Goal: Task Accomplishment & Management: Manage account settings

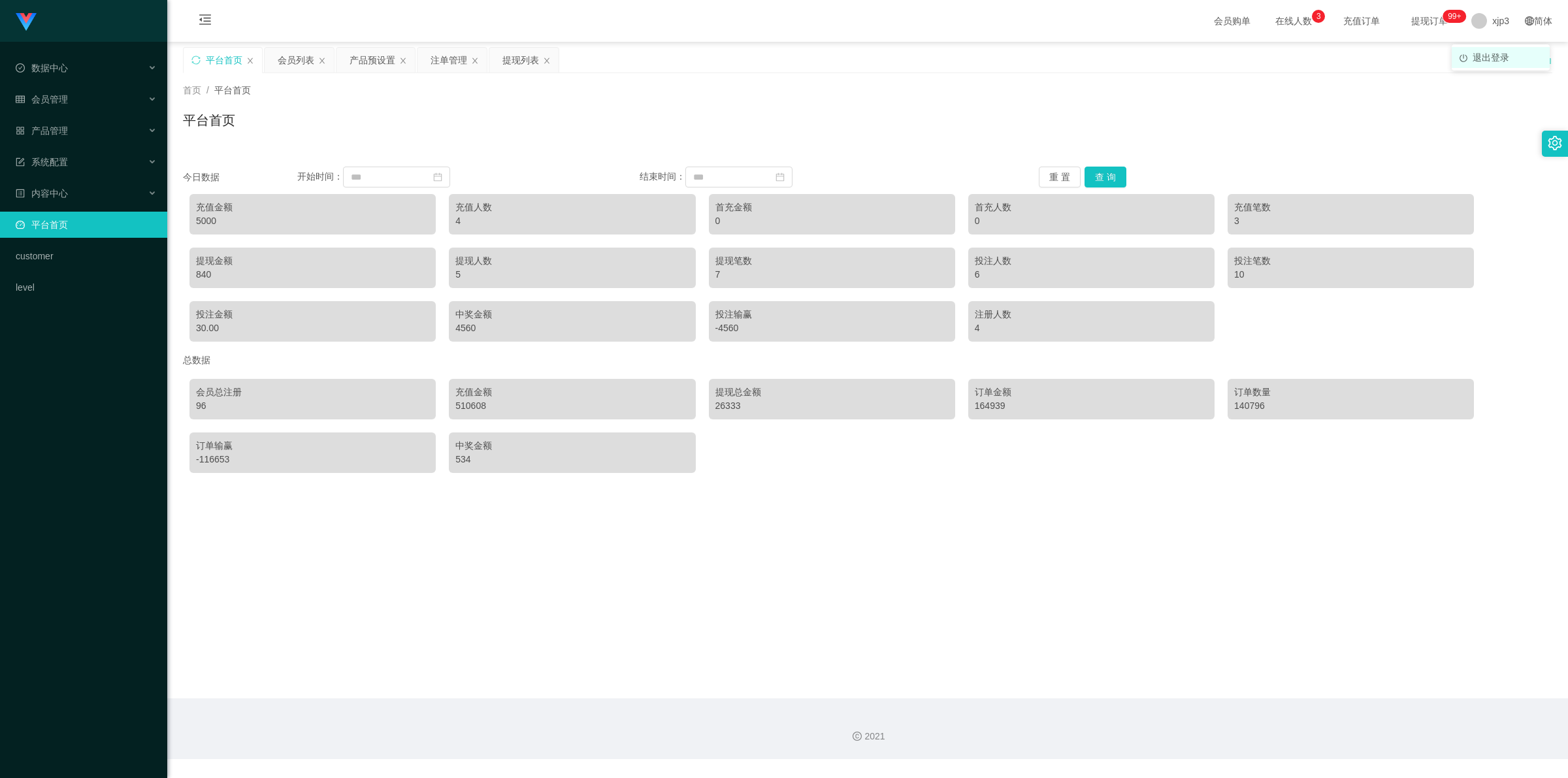
click at [1482, 53] on span "退出登录" at bounding box center [1491, 57] width 36 height 11
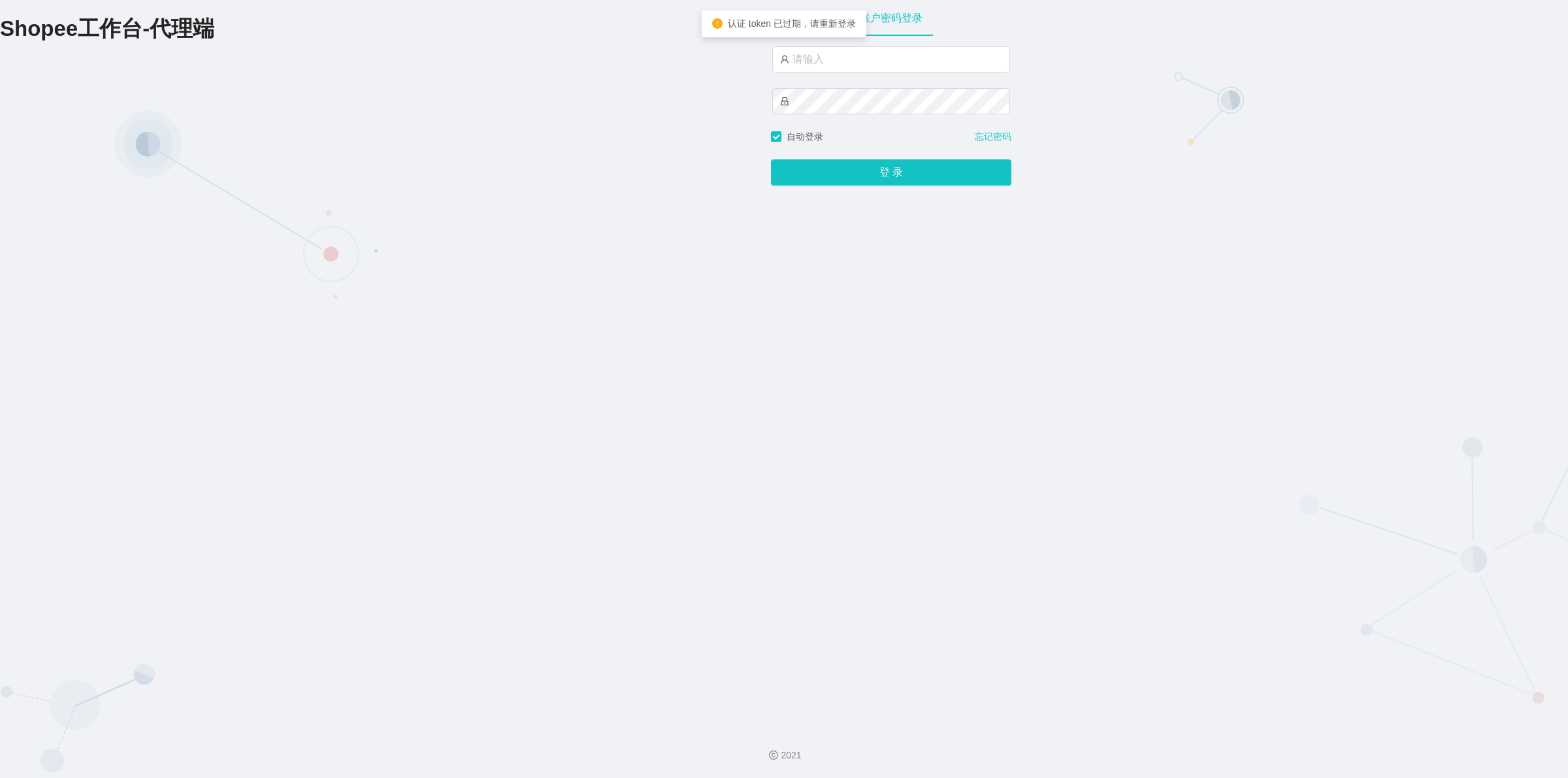
click at [854, 76] on div at bounding box center [892, 88] width 238 height 84
click at [856, 65] on input "text" at bounding box center [892, 60] width 238 height 26
type input "xjp1"
click at [771, 160] on button "登 录" at bounding box center [891, 173] width 241 height 26
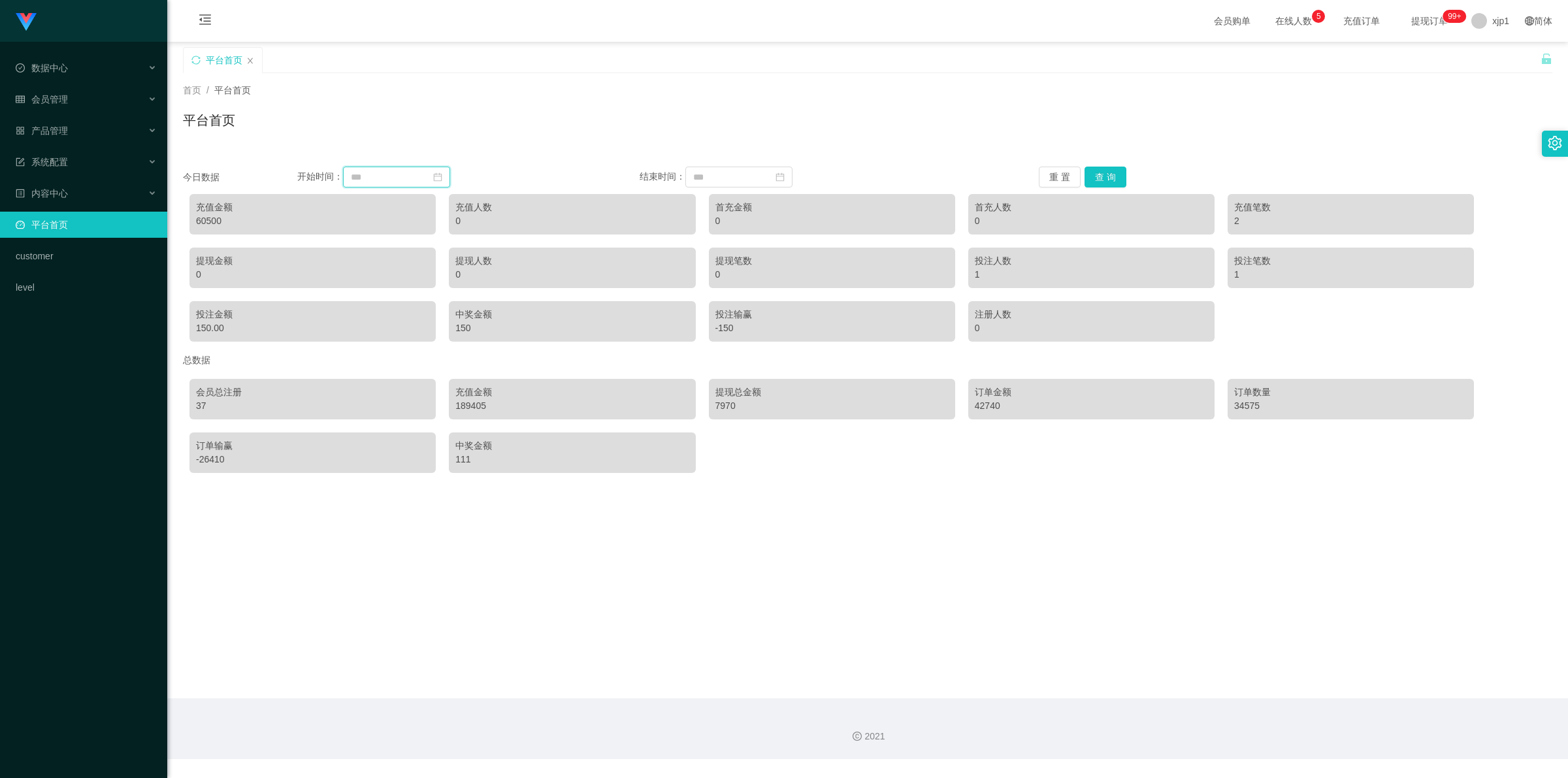
click at [375, 174] on input at bounding box center [397, 176] width 108 height 21
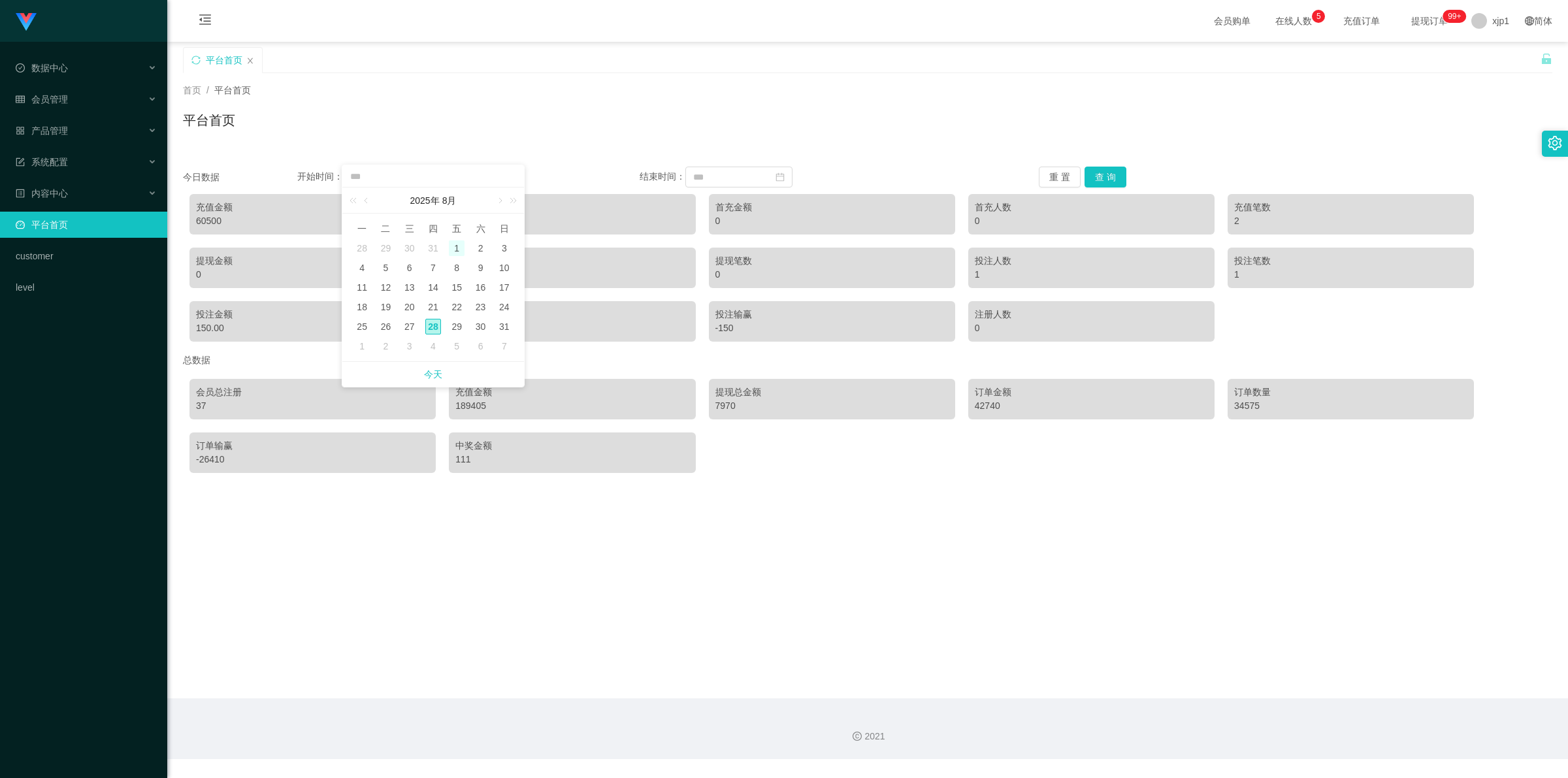
click at [459, 247] on div "1" at bounding box center [457, 248] width 16 height 16
type input "**********"
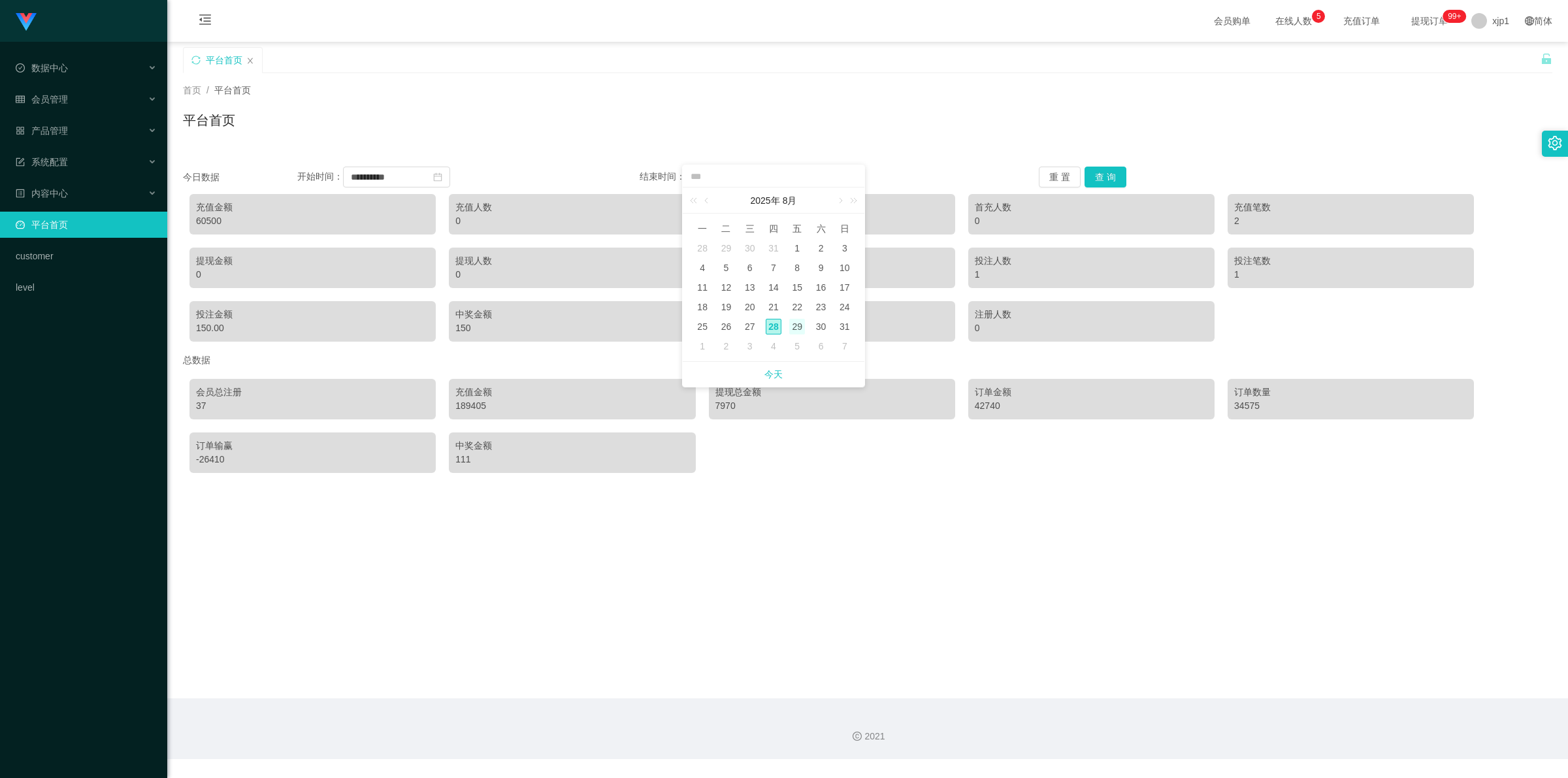
click at [801, 328] on div "29" at bounding box center [796, 327] width 16 height 16
type input "**********"
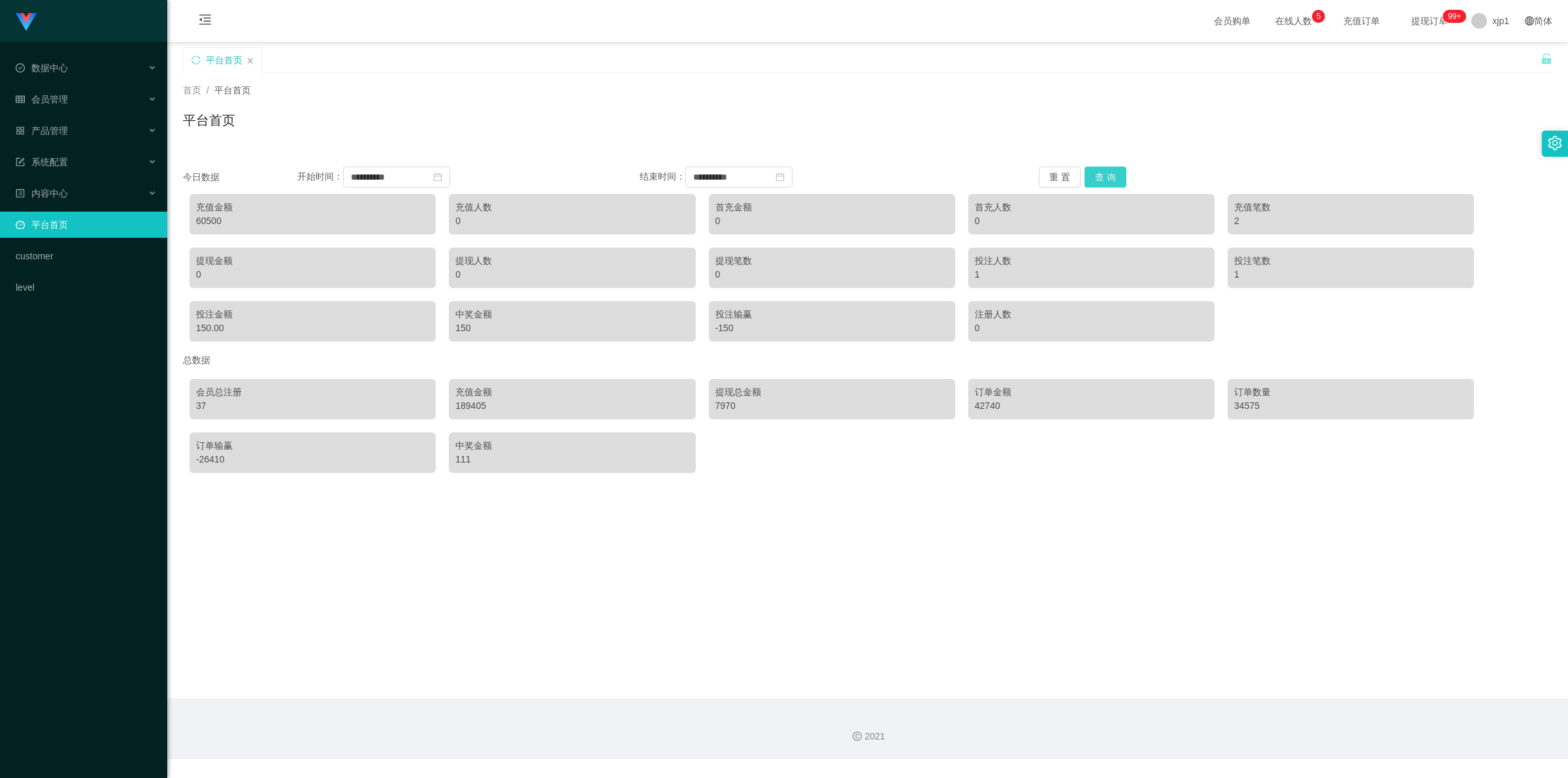
click at [1102, 179] on button "查 询" at bounding box center [1106, 176] width 42 height 21
click at [1493, 24] on span "xjp1" at bounding box center [1501, 21] width 17 height 42
click at [1491, 60] on span "退出登录" at bounding box center [1491, 57] width 36 height 11
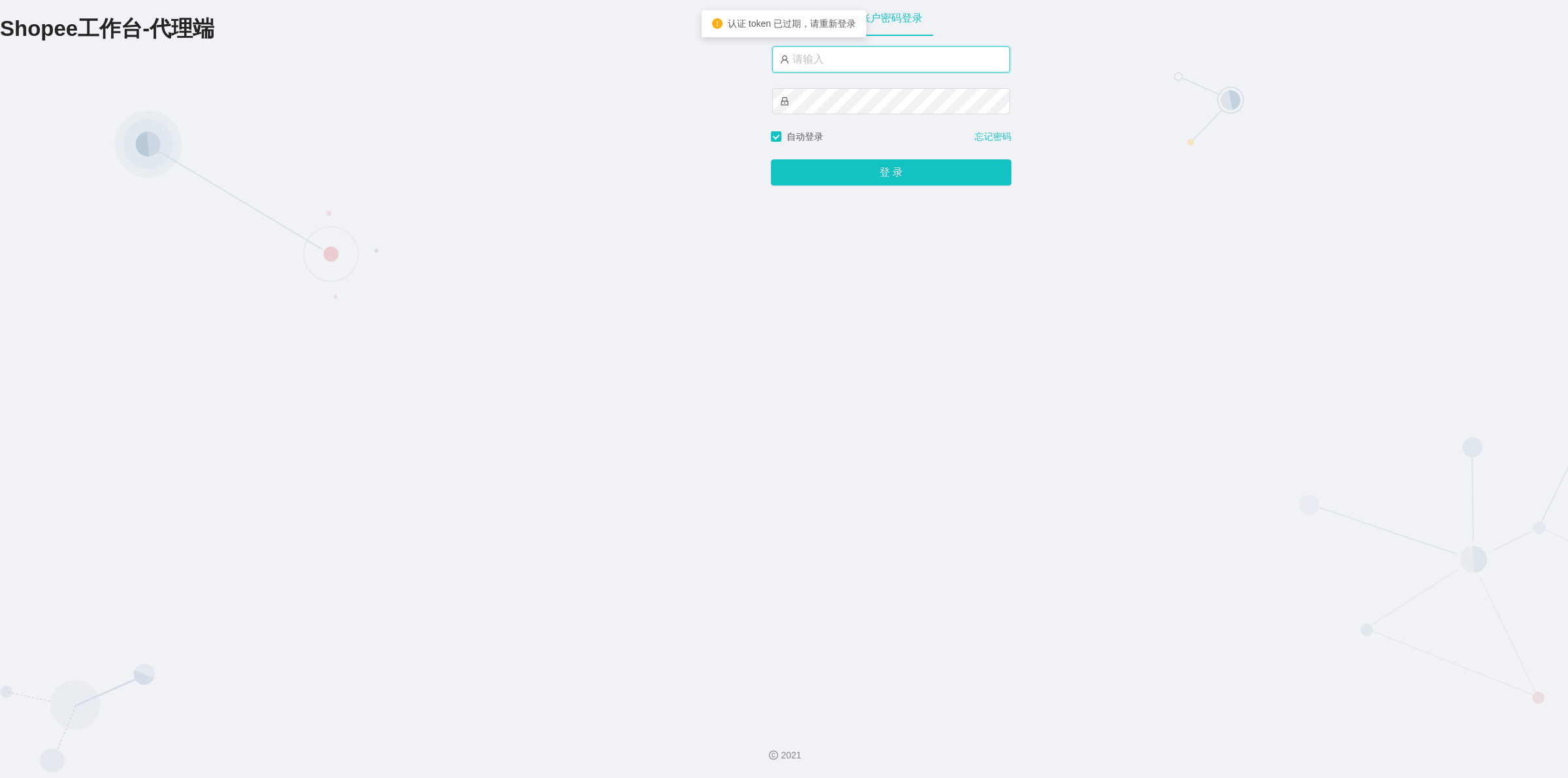
click at [822, 59] on input "text" at bounding box center [892, 60] width 238 height 26
type input "xjp2"
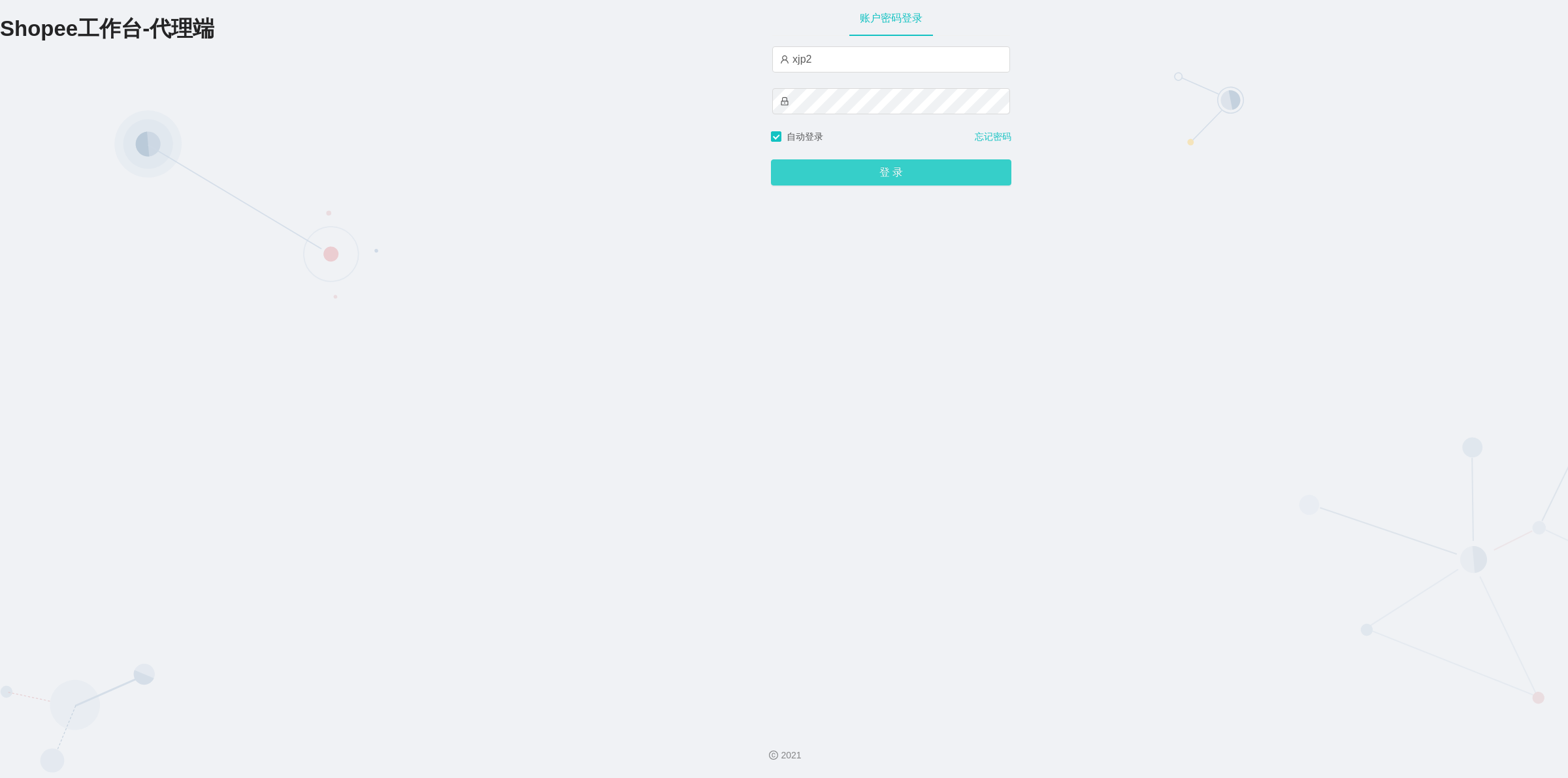
click at [839, 171] on button "登 录" at bounding box center [891, 173] width 241 height 26
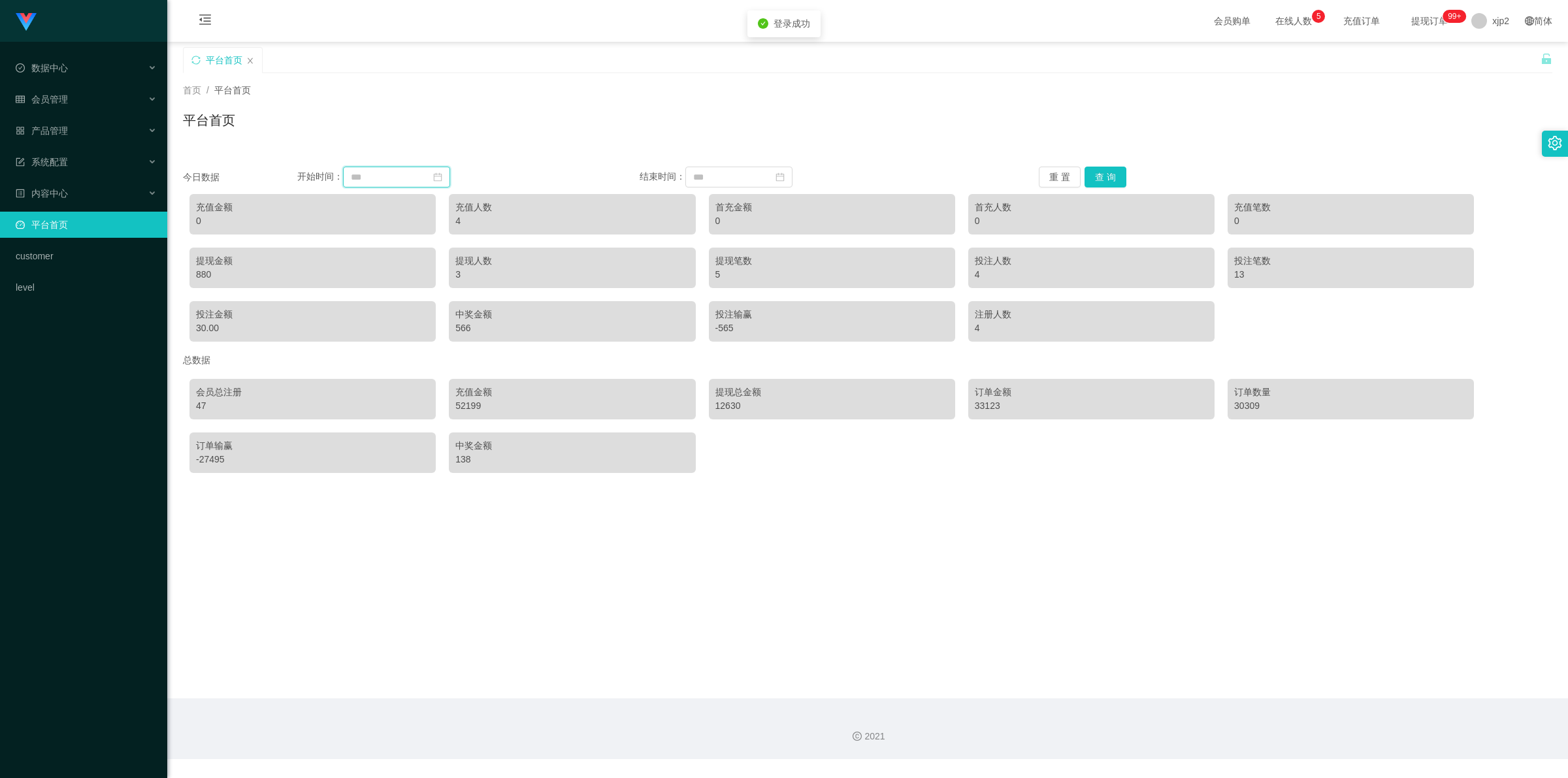
click at [390, 179] on input at bounding box center [397, 176] width 108 height 21
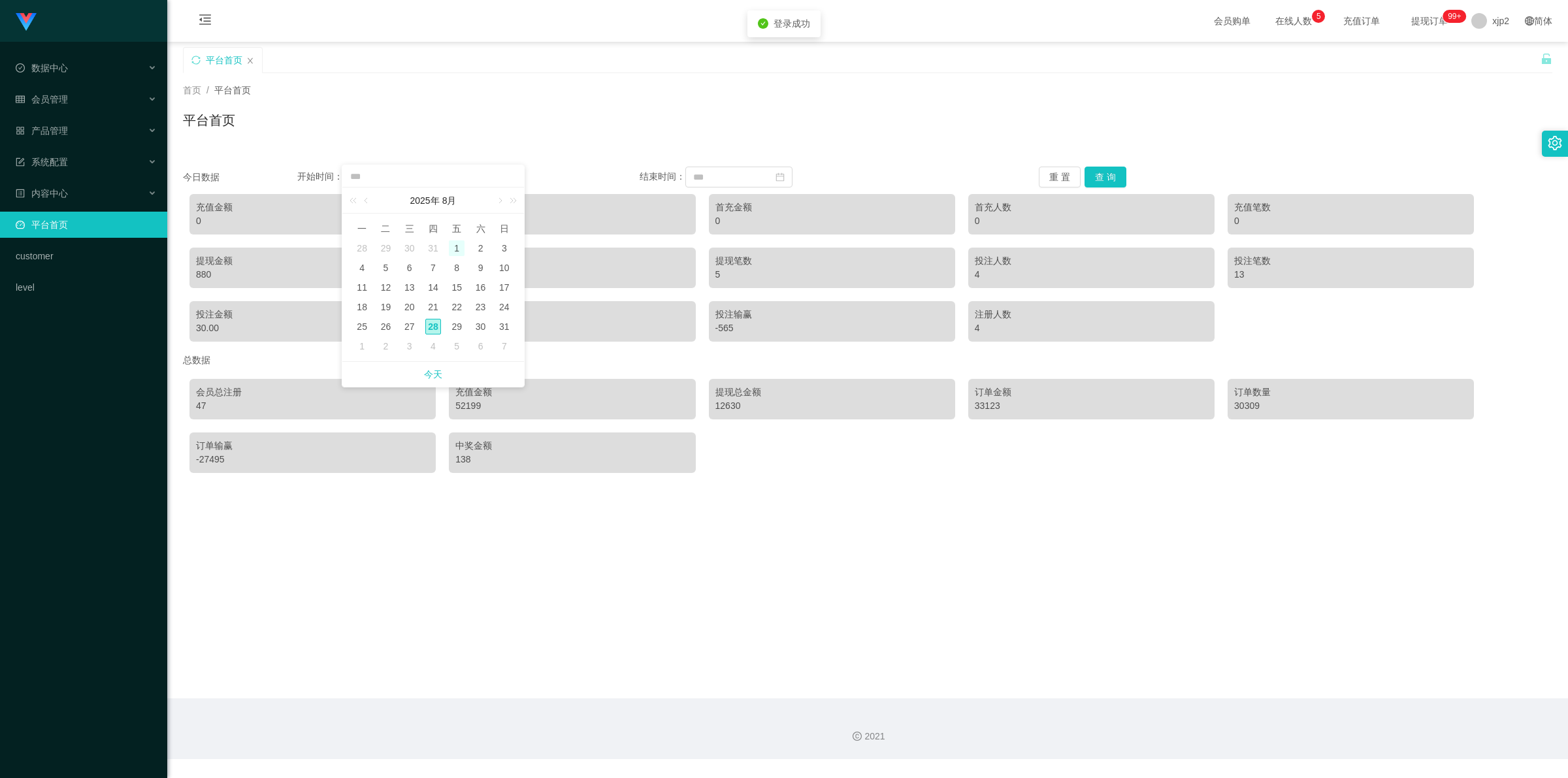
click at [458, 251] on div "1" at bounding box center [457, 248] width 16 height 16
type input "**********"
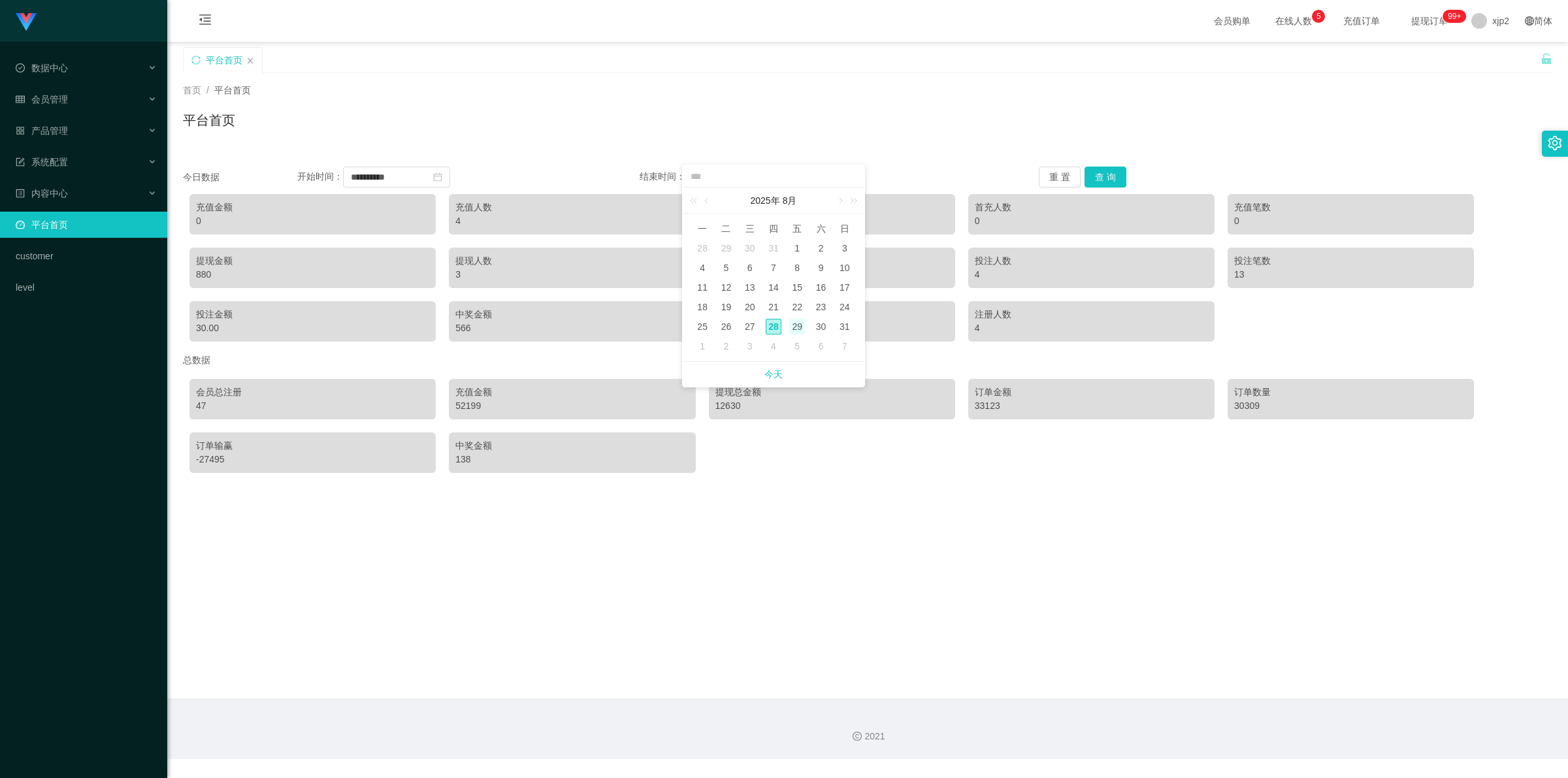
click at [796, 327] on div "29" at bounding box center [796, 327] width 16 height 16
type input "**********"
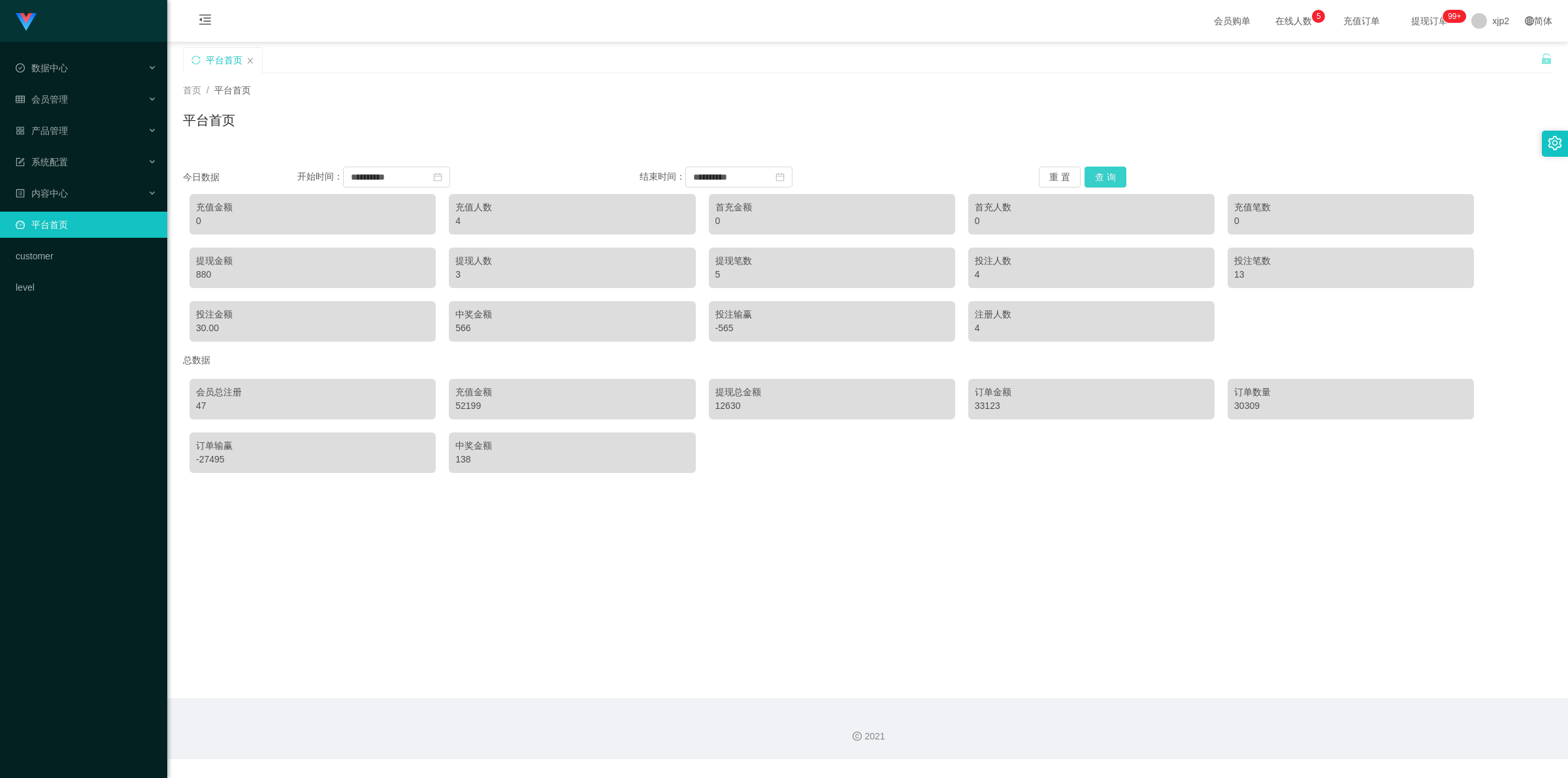
click at [1097, 175] on button "查 询" at bounding box center [1106, 176] width 42 height 21
click at [1502, 62] on span "退出登录" at bounding box center [1491, 57] width 36 height 11
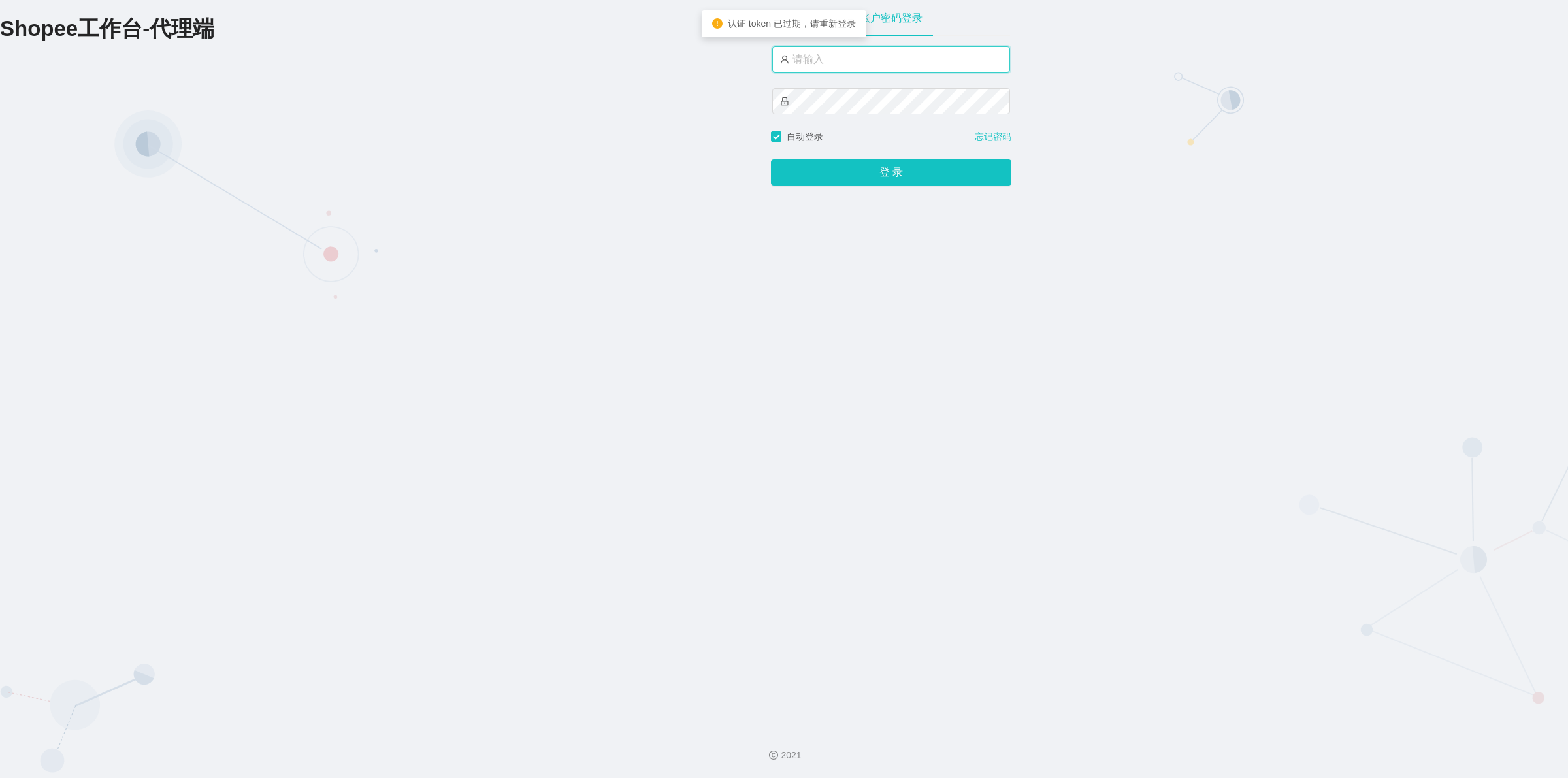
click at [854, 67] on input "text" at bounding box center [892, 60] width 238 height 26
type input "xjp4"
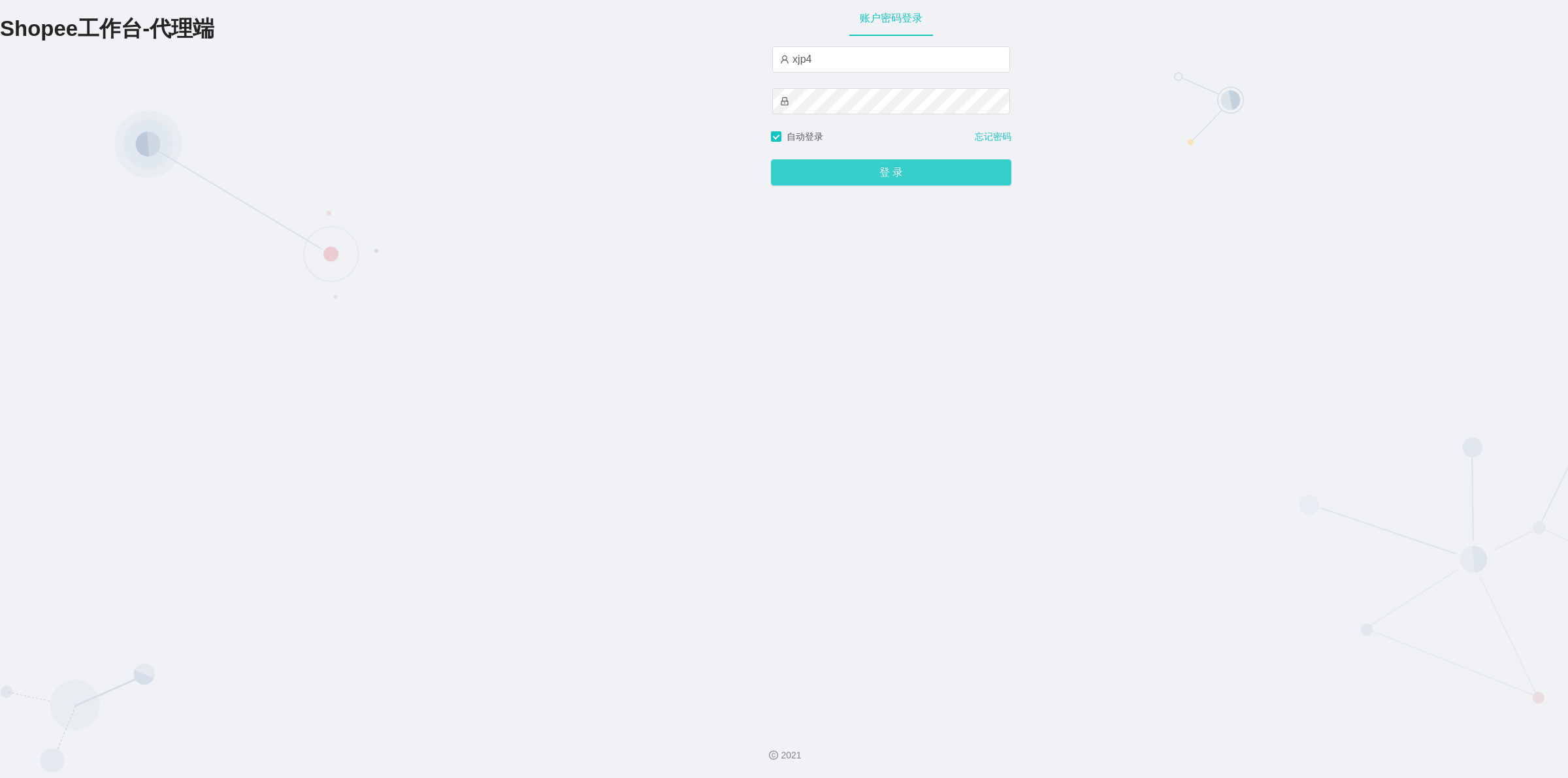
click at [860, 173] on button "登 录" at bounding box center [891, 173] width 241 height 26
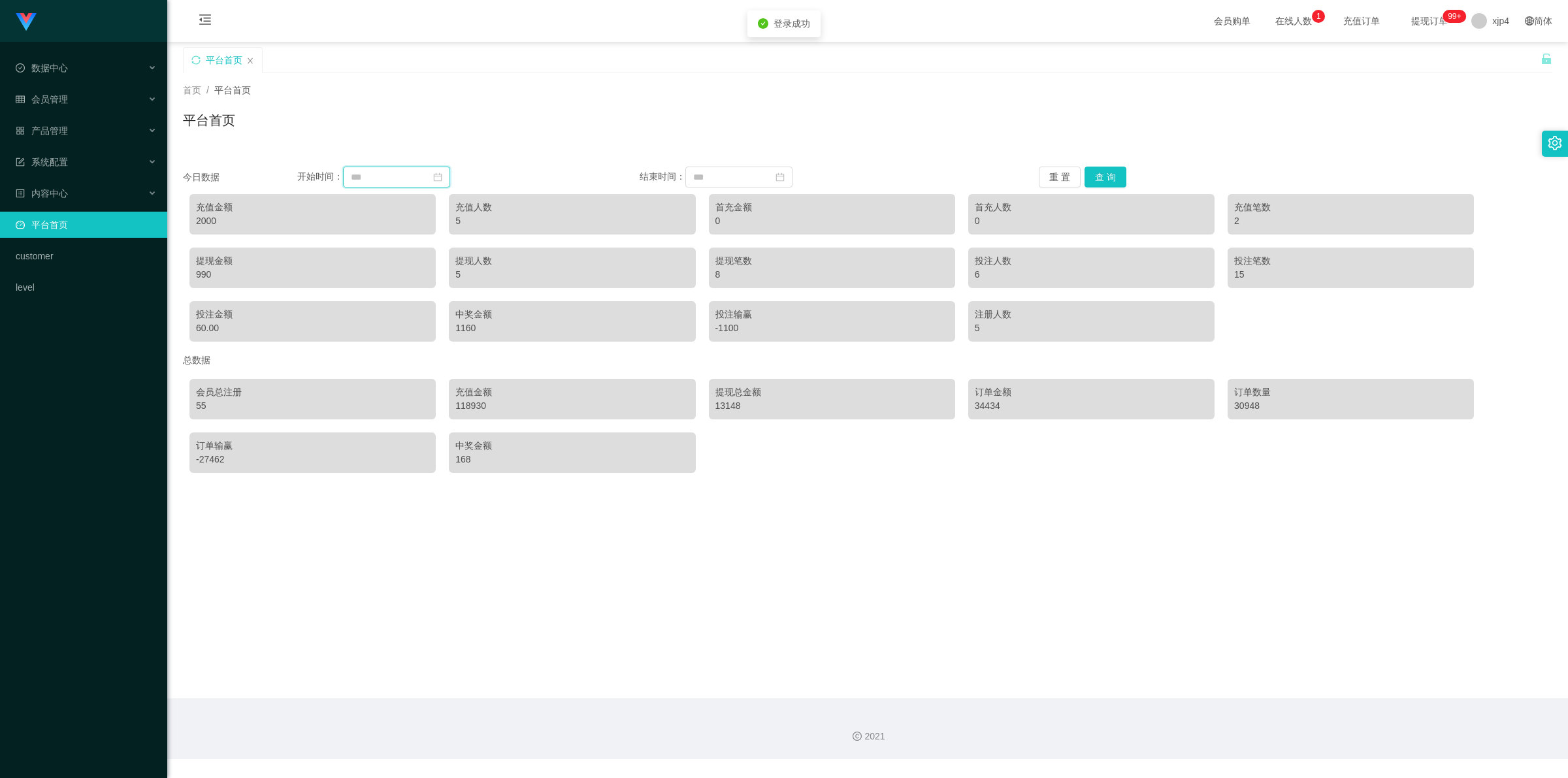
click at [397, 166] on input at bounding box center [397, 176] width 108 height 21
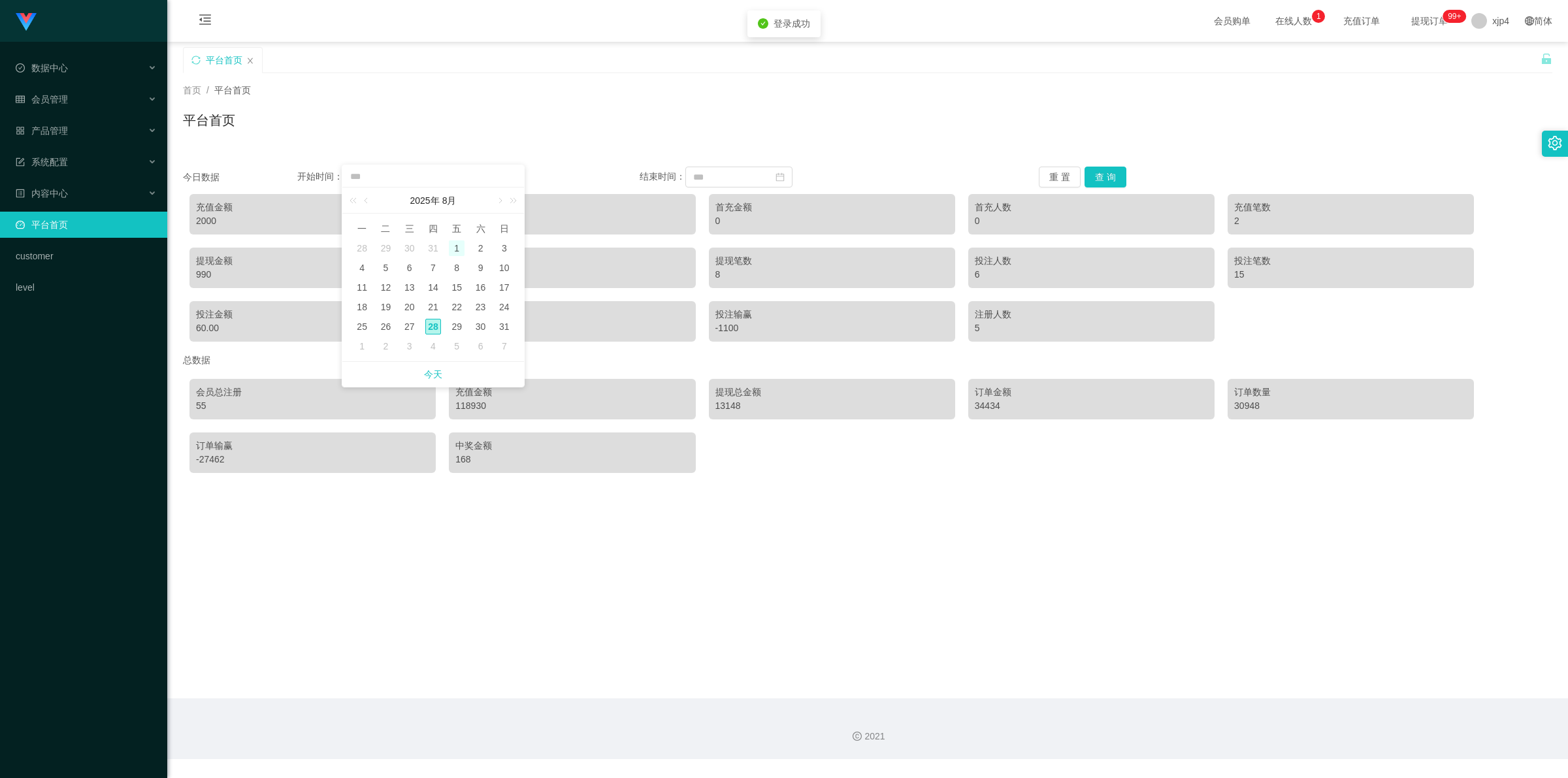
click at [452, 251] on div "1" at bounding box center [457, 248] width 16 height 16
type input "**********"
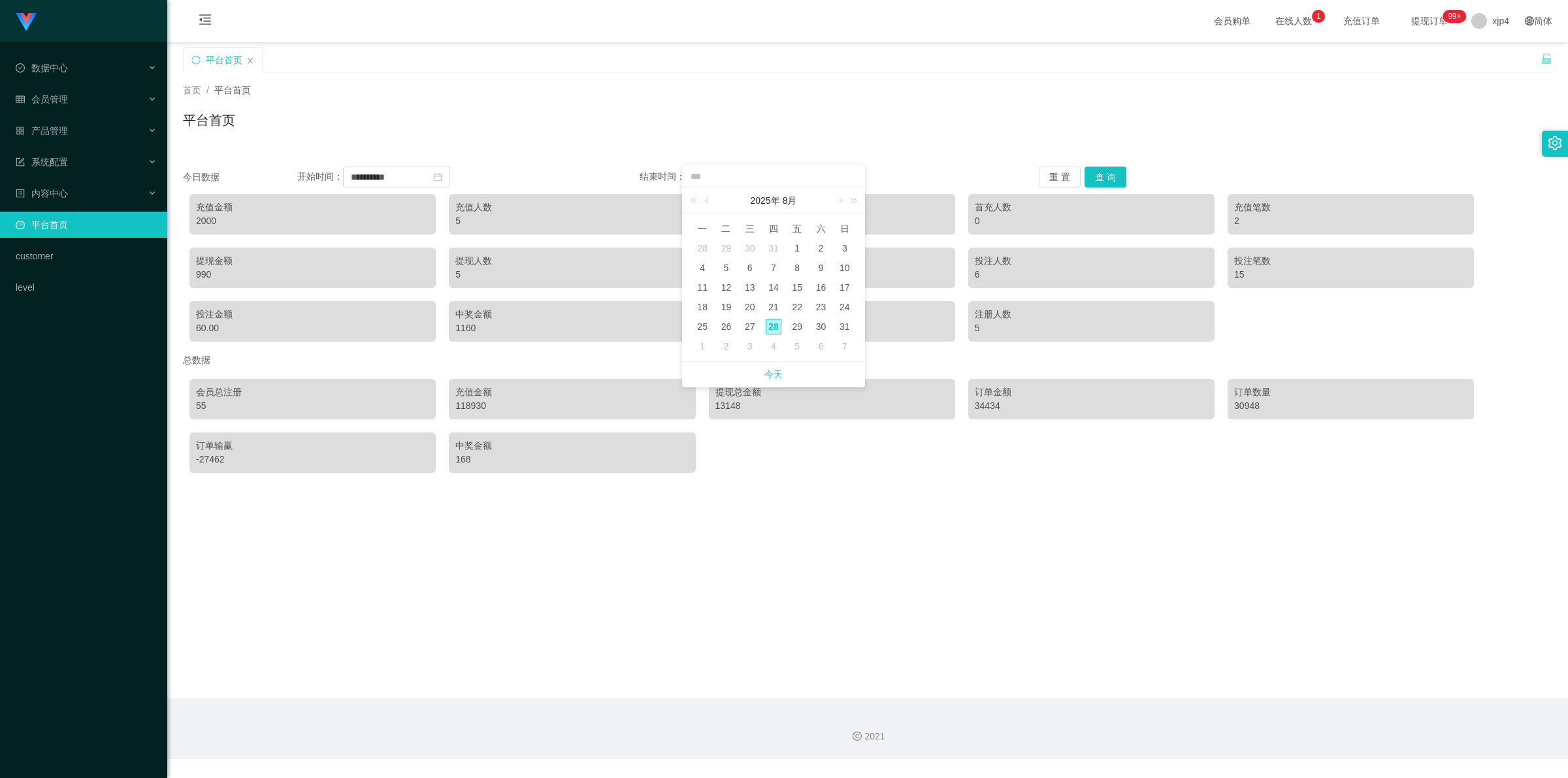
click at [777, 321] on div "28" at bounding box center [773, 327] width 16 height 16
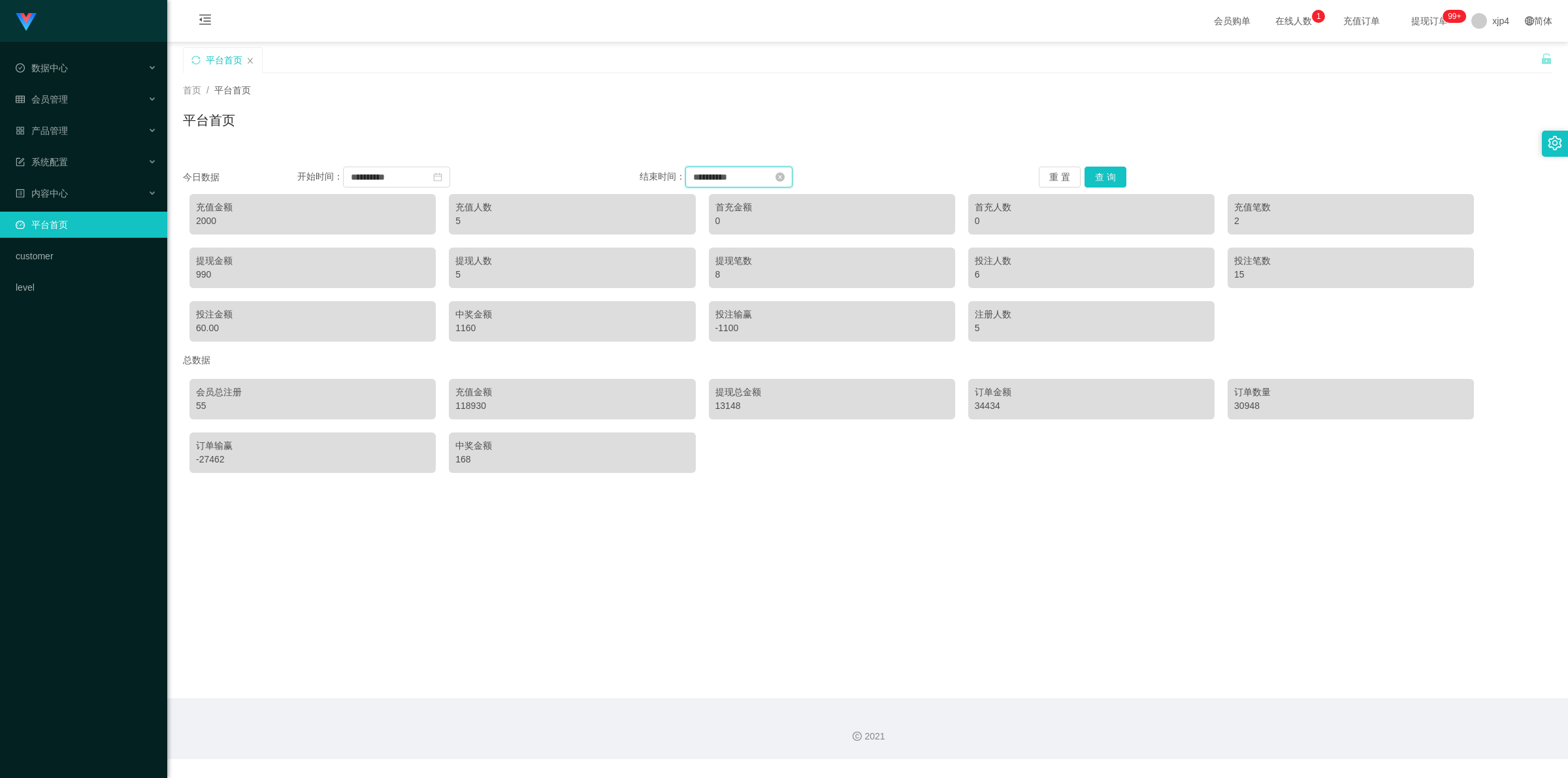
click at [746, 183] on input "**********" at bounding box center [739, 176] width 108 height 21
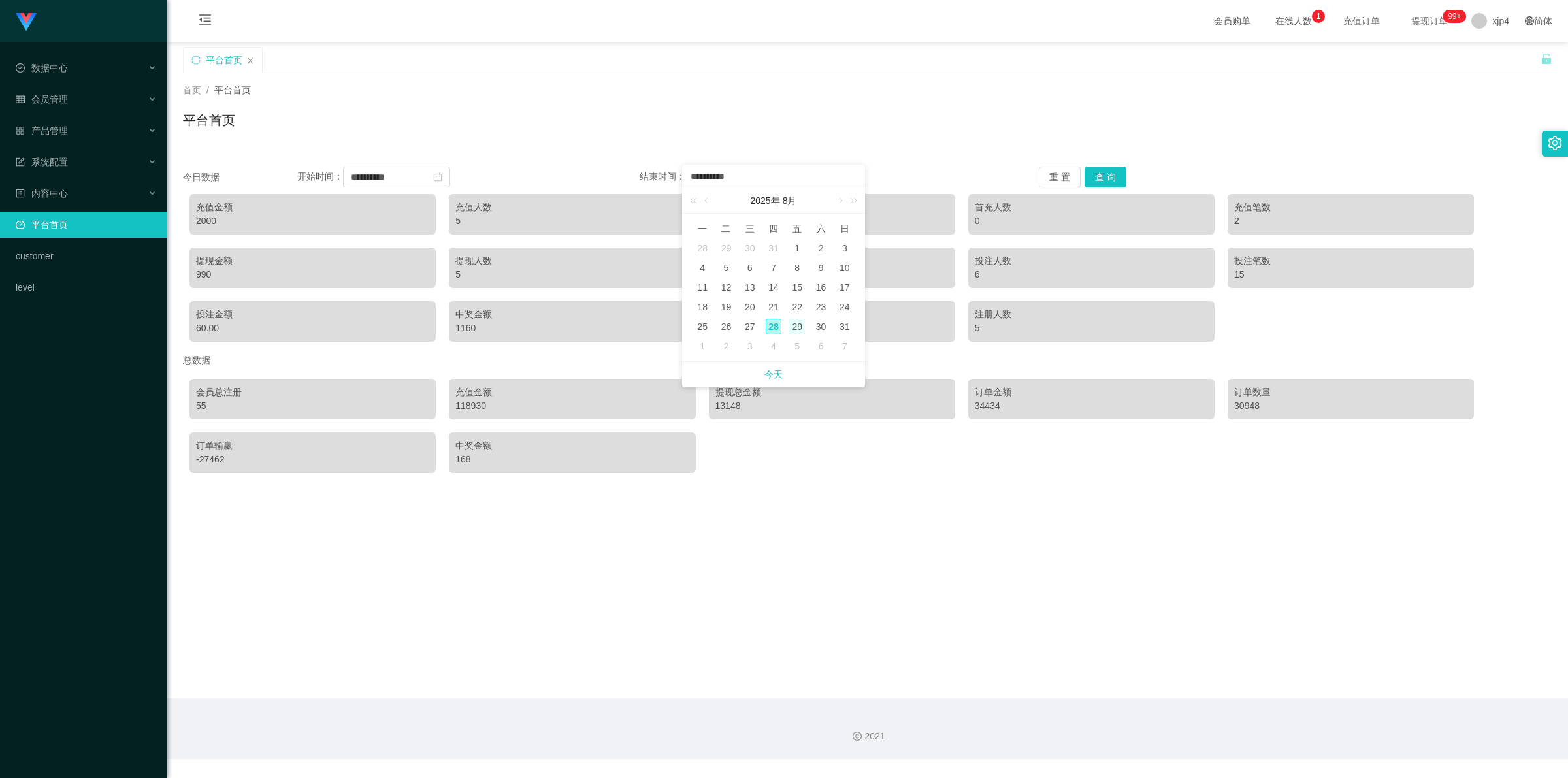
click at [801, 327] on div "29" at bounding box center [796, 327] width 16 height 16
type input "**********"
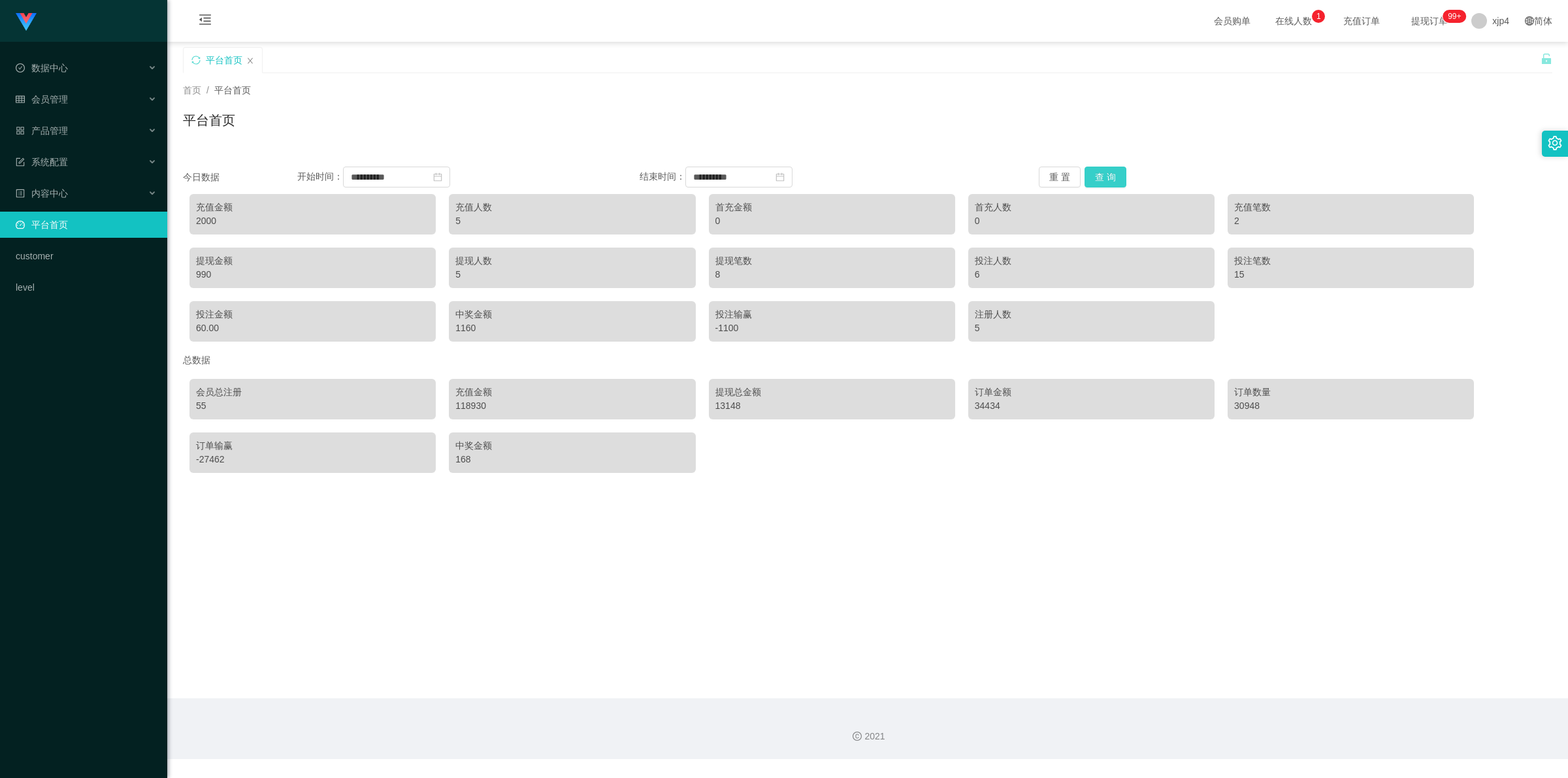
click at [1107, 177] on button "查 询" at bounding box center [1106, 176] width 42 height 21
click at [1496, 62] on span "退出登录" at bounding box center [1491, 57] width 36 height 11
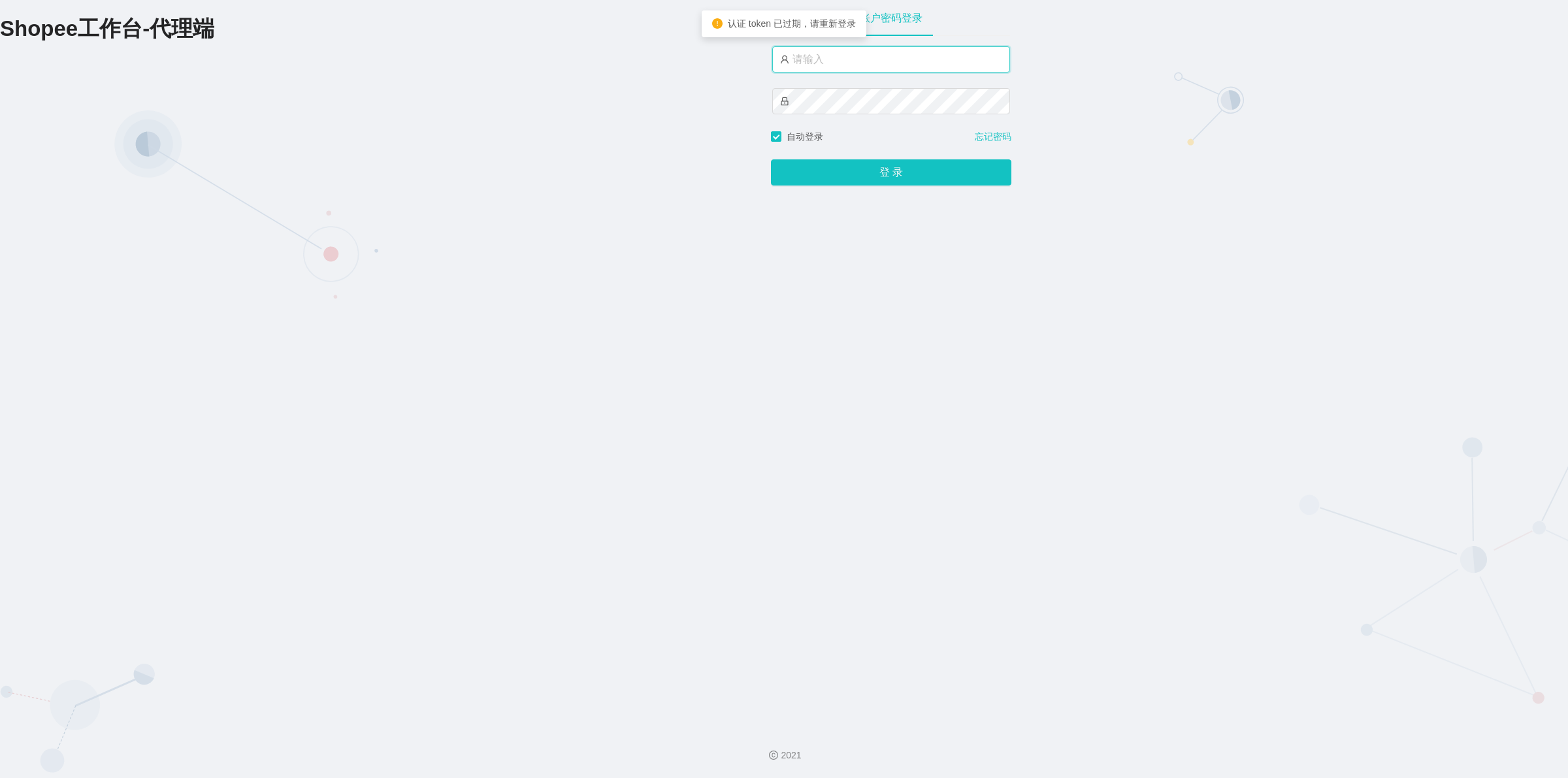
click at [844, 56] on input "text" at bounding box center [892, 60] width 238 height 26
type input "xjp5"
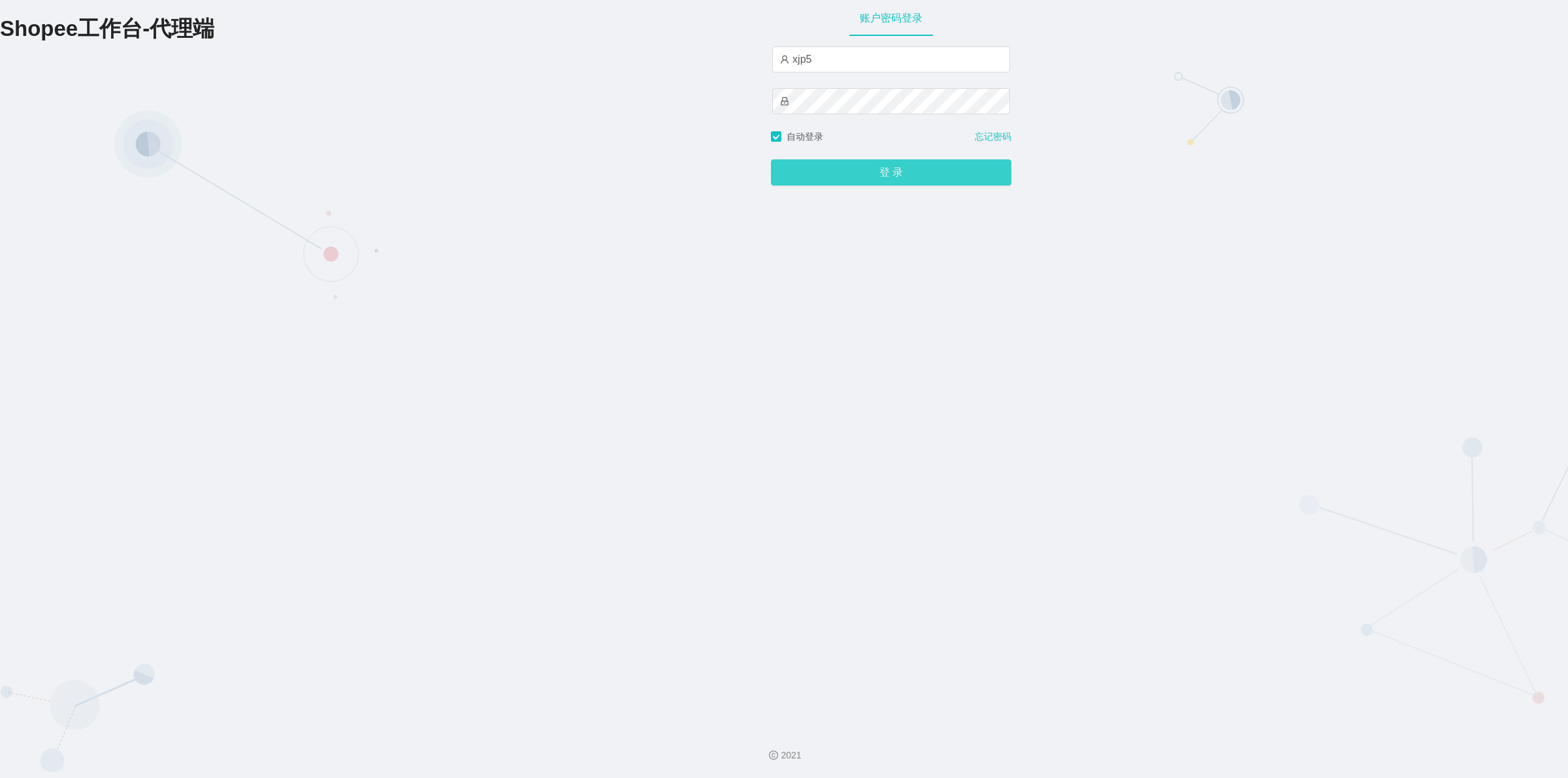
click at [864, 164] on button "登 录" at bounding box center [891, 173] width 241 height 26
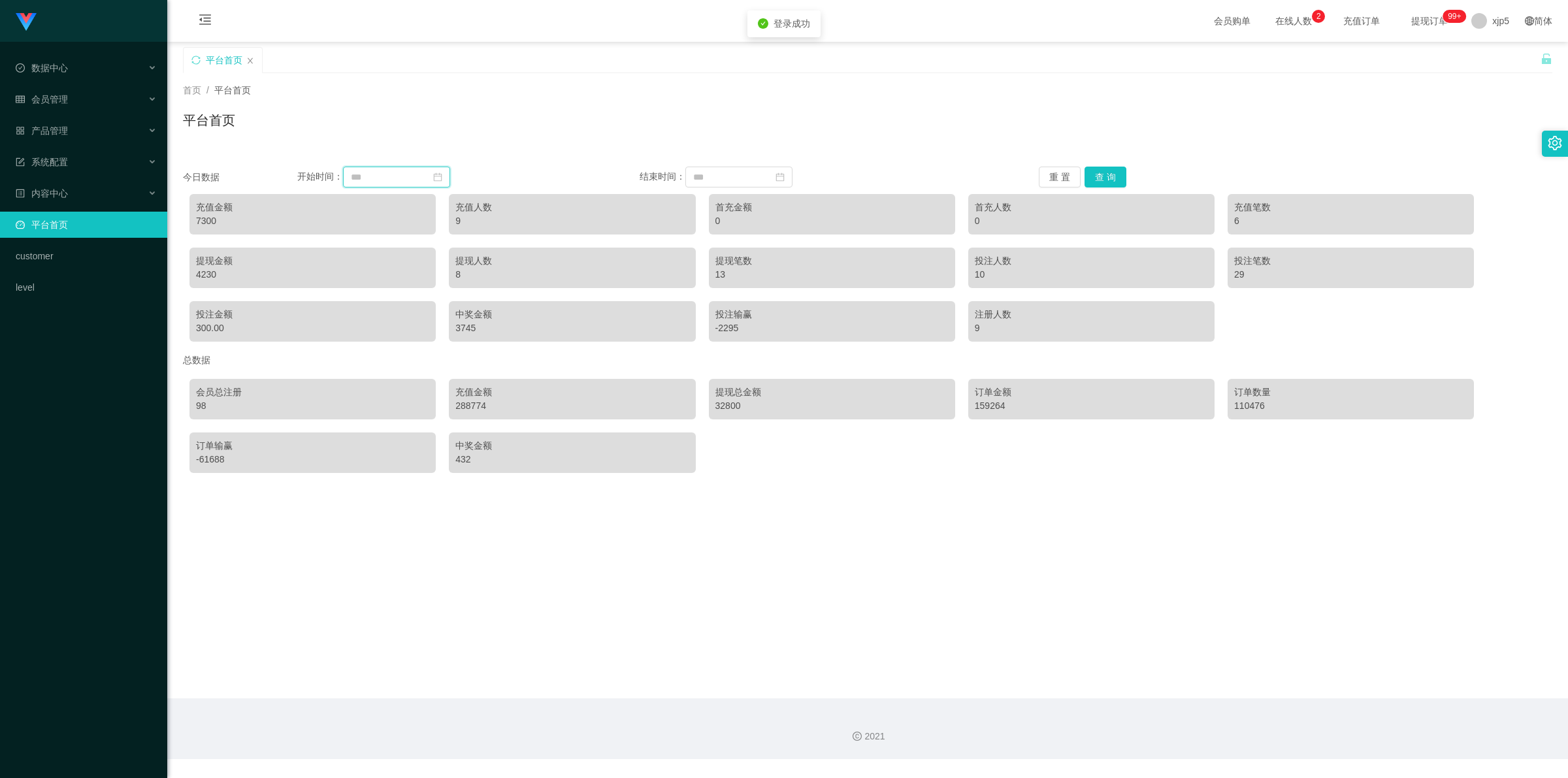
click at [407, 169] on input at bounding box center [397, 176] width 108 height 21
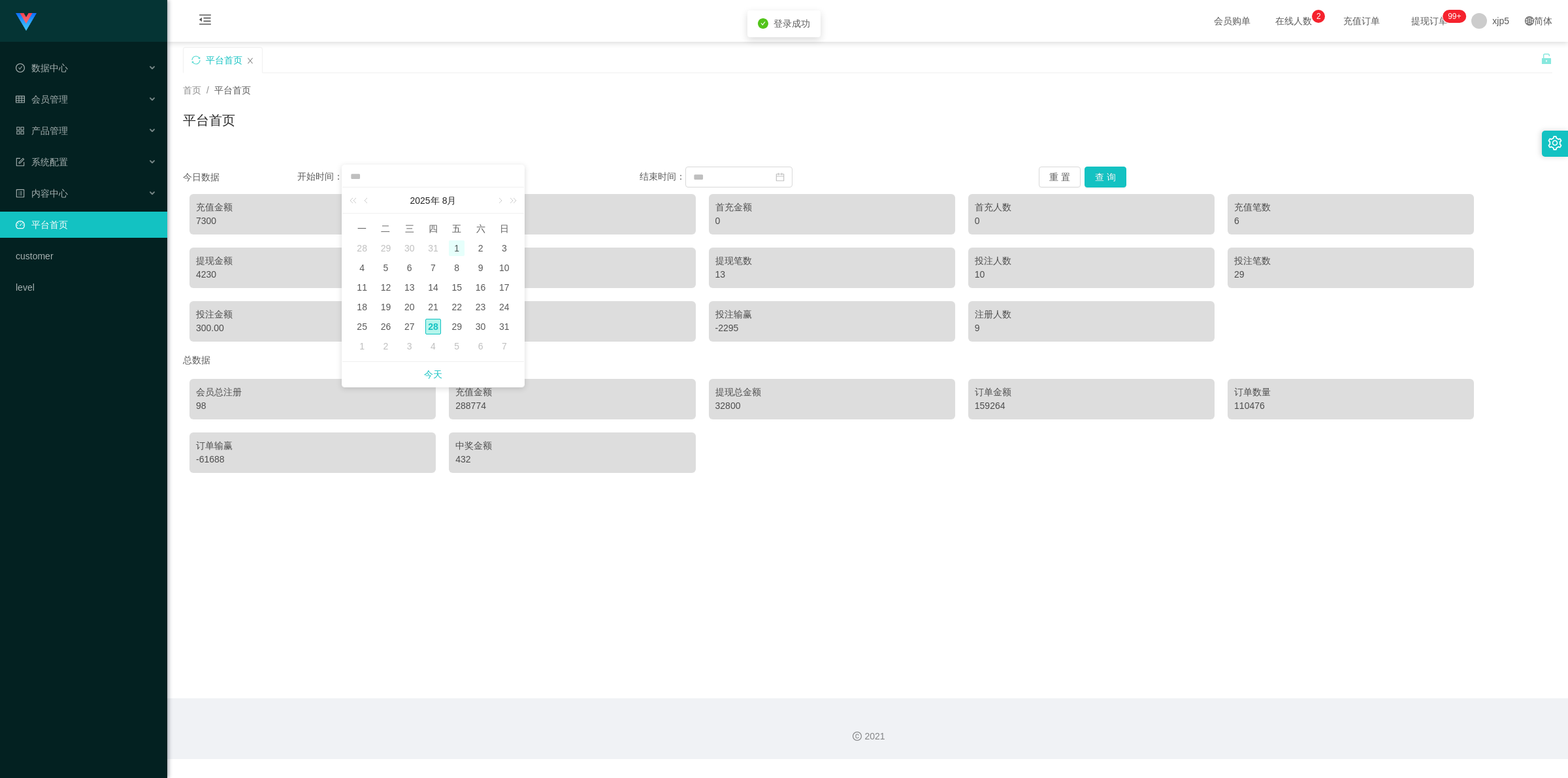
click at [458, 250] on div "1" at bounding box center [457, 248] width 16 height 16
type input "**********"
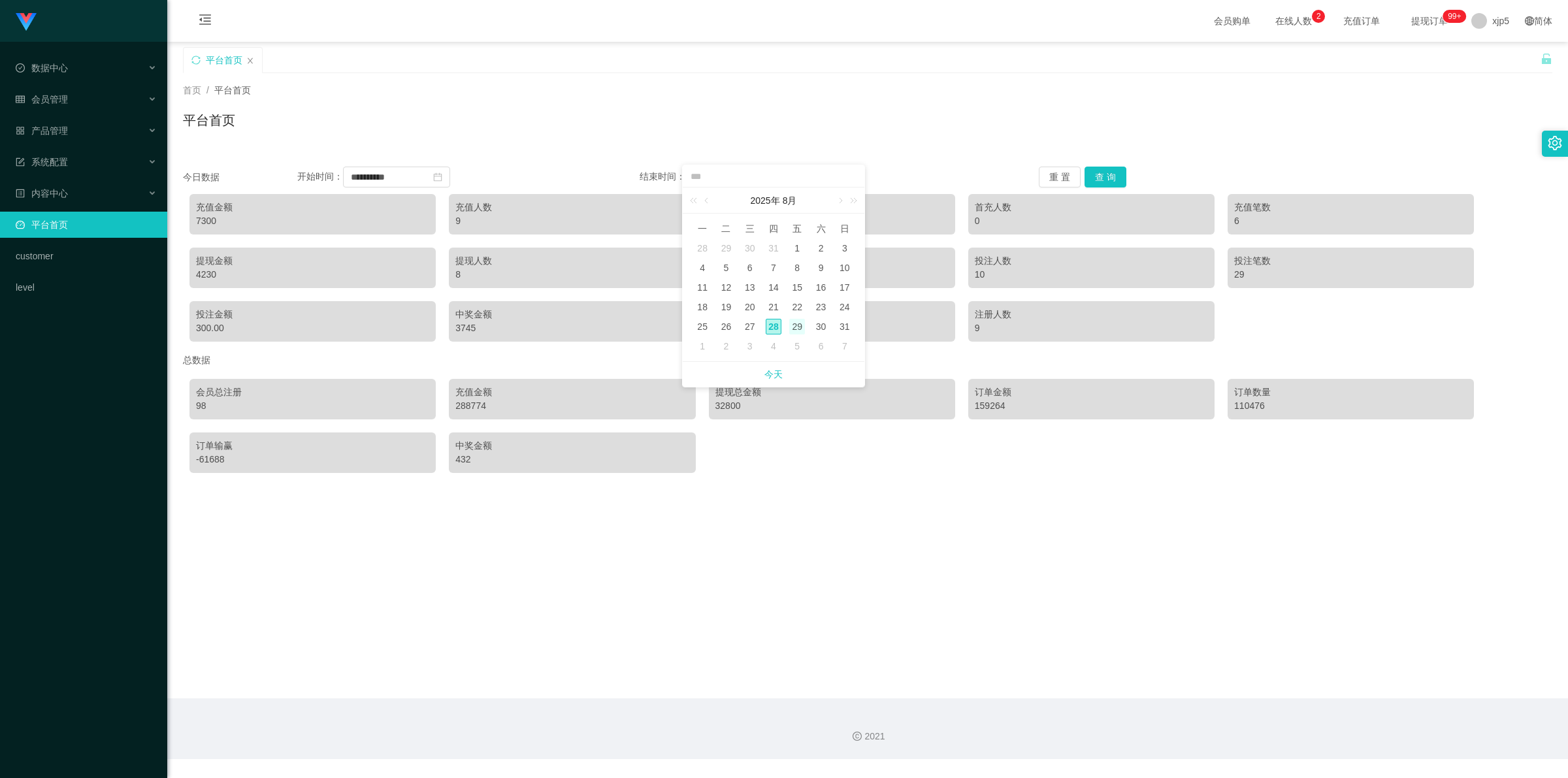
click at [798, 324] on div "29" at bounding box center [796, 327] width 16 height 16
type input "**********"
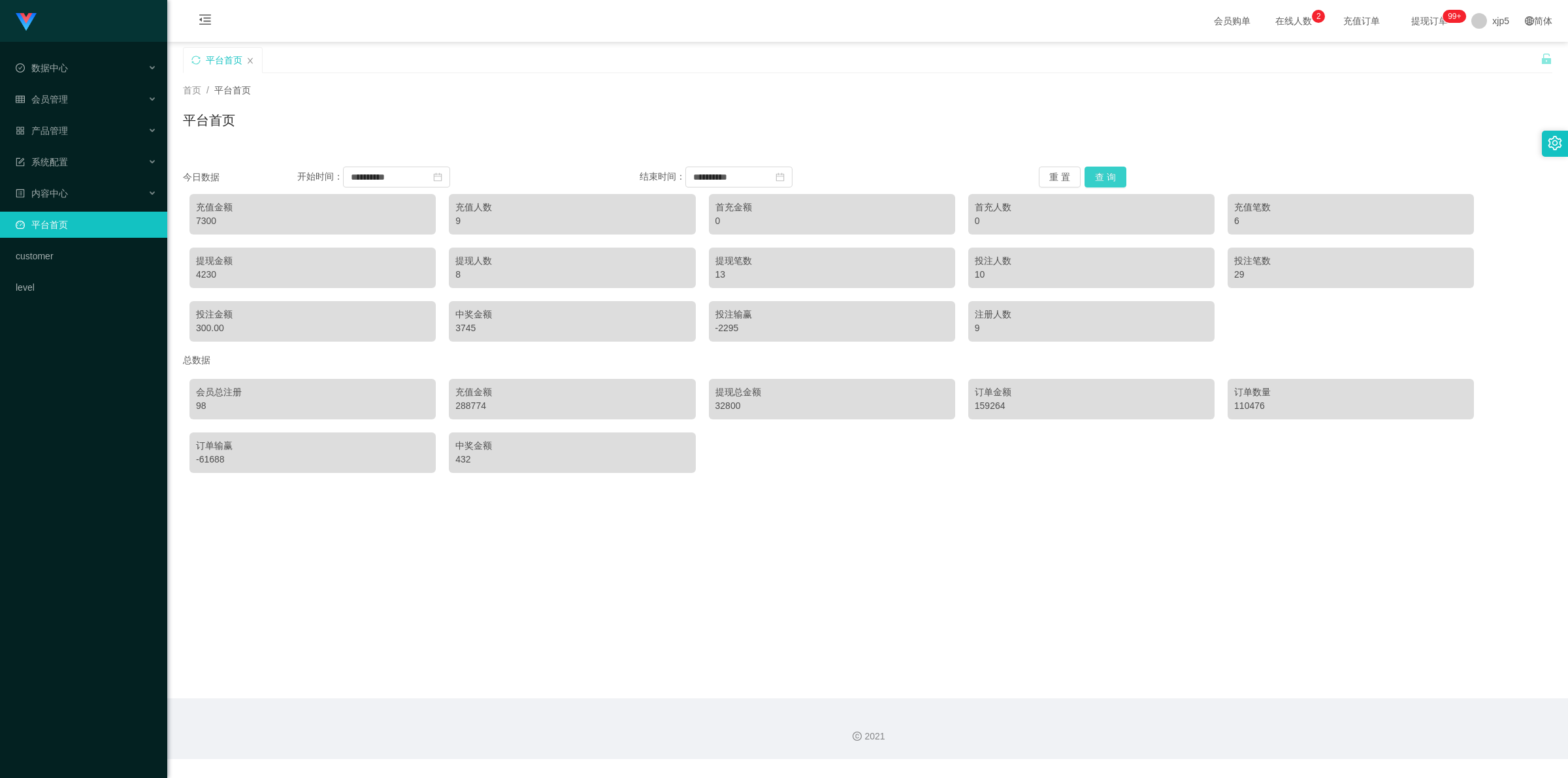
click at [1100, 176] on button "查 询" at bounding box center [1106, 176] width 42 height 21
click at [1494, 56] on span "退出登录" at bounding box center [1491, 57] width 36 height 11
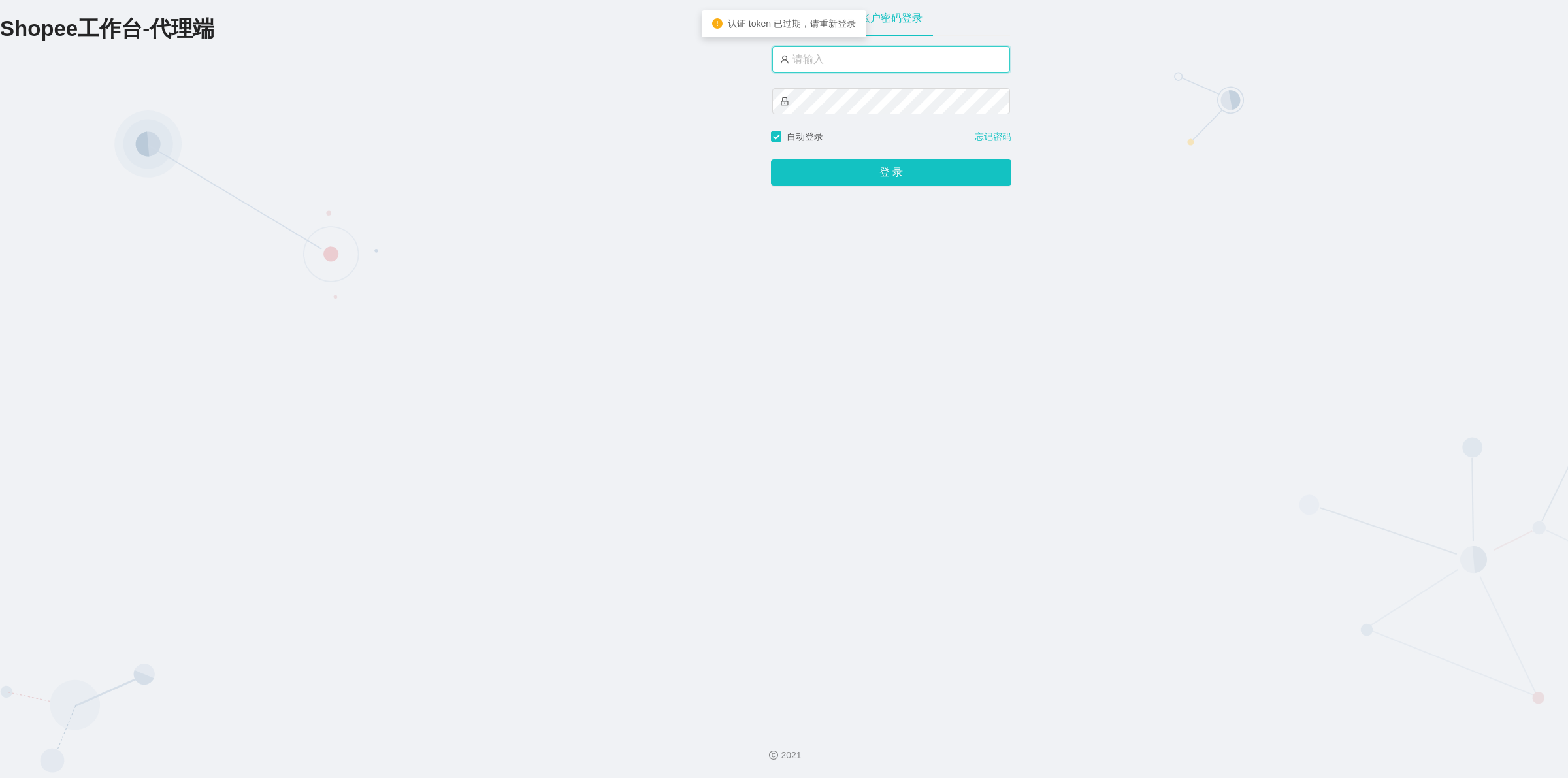
click at [881, 64] on input "text" at bounding box center [892, 60] width 238 height 26
type input "xjp6"
click at [771, 160] on button "登 录" at bounding box center [891, 173] width 241 height 26
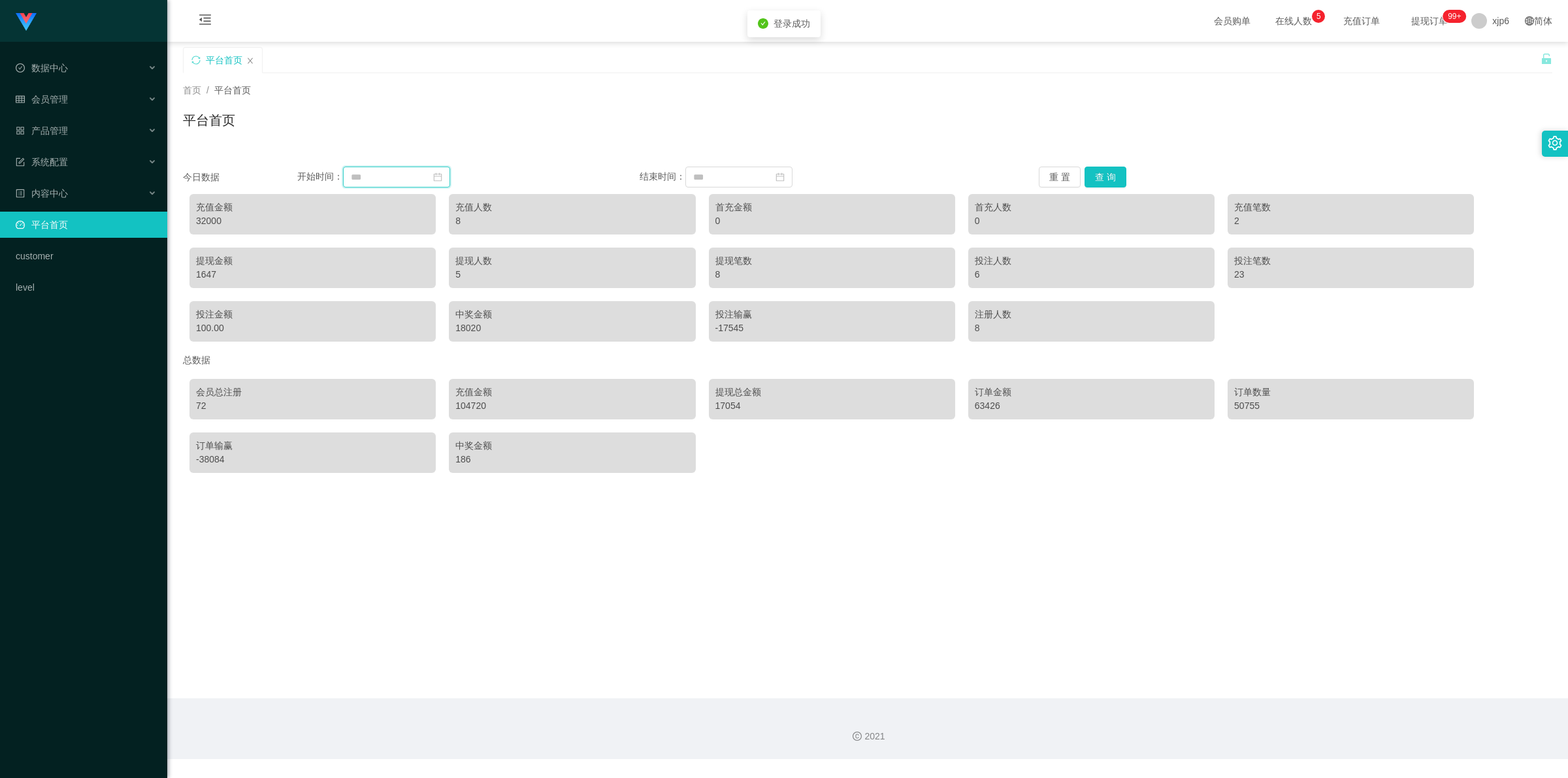
click at [404, 176] on input at bounding box center [397, 176] width 108 height 21
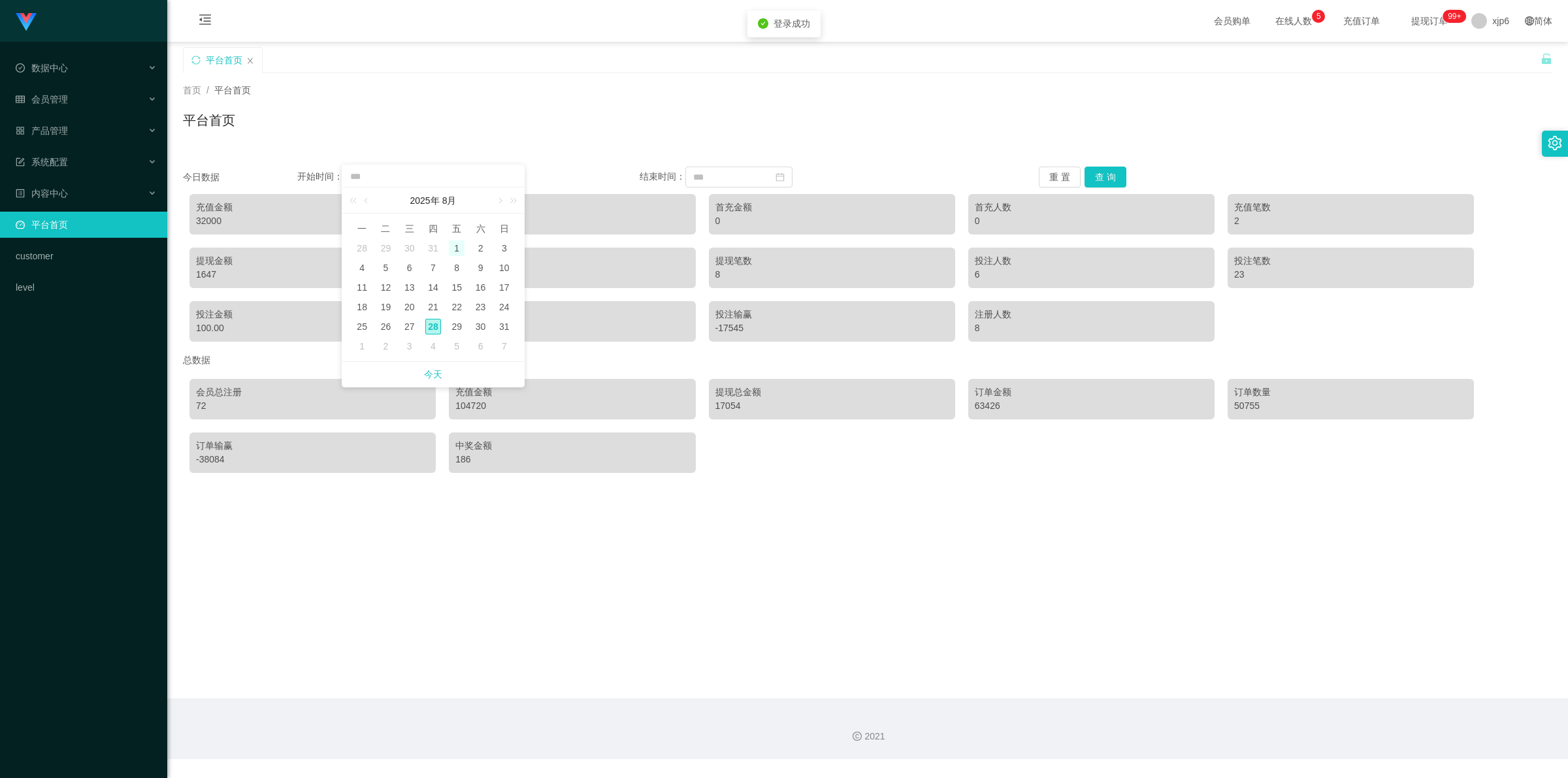
click at [449, 246] on div "1" at bounding box center [457, 248] width 16 height 16
type input "**********"
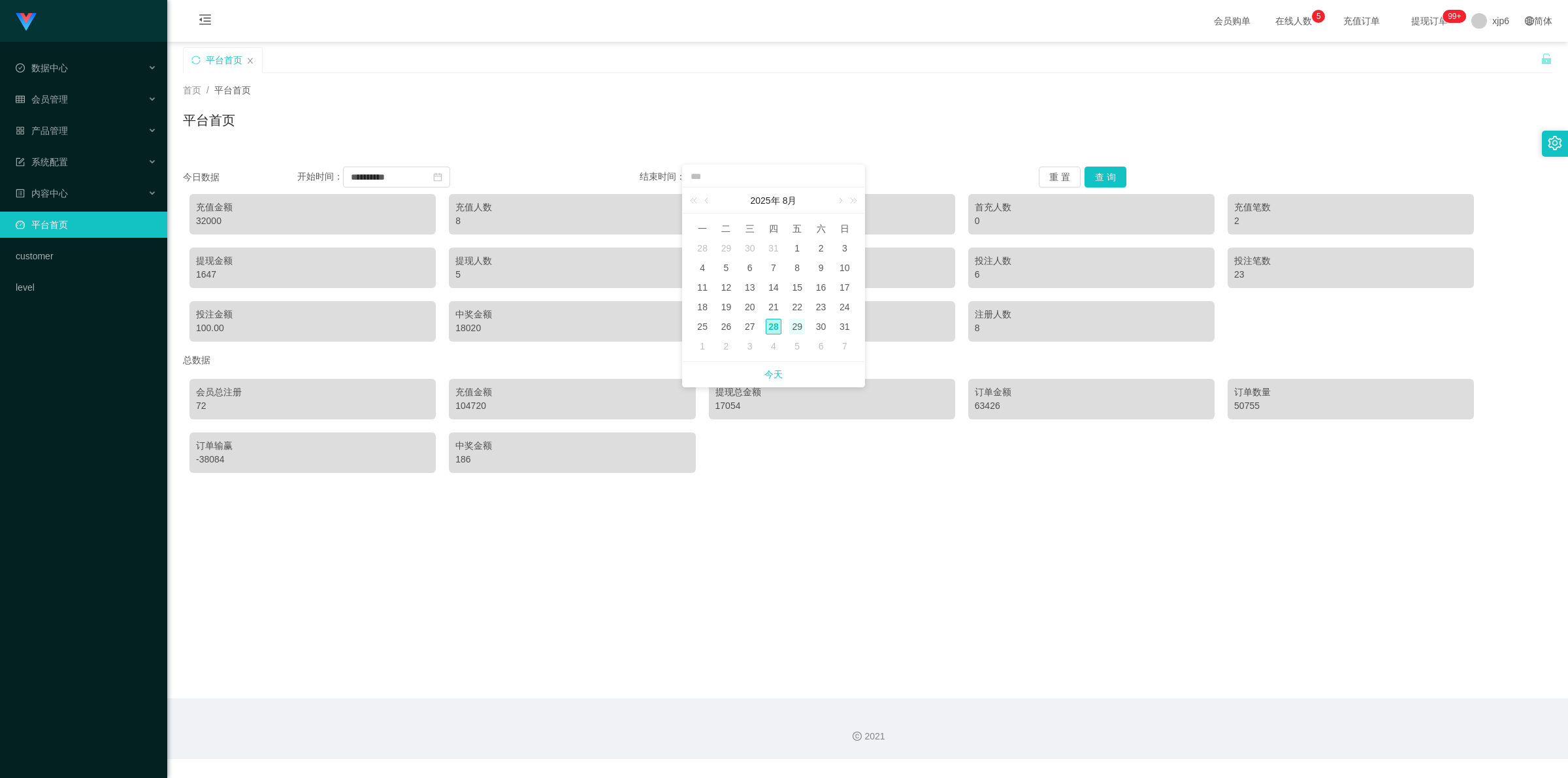
click at [805, 330] on div "29" at bounding box center [796, 327] width 16 height 16
type input "**********"
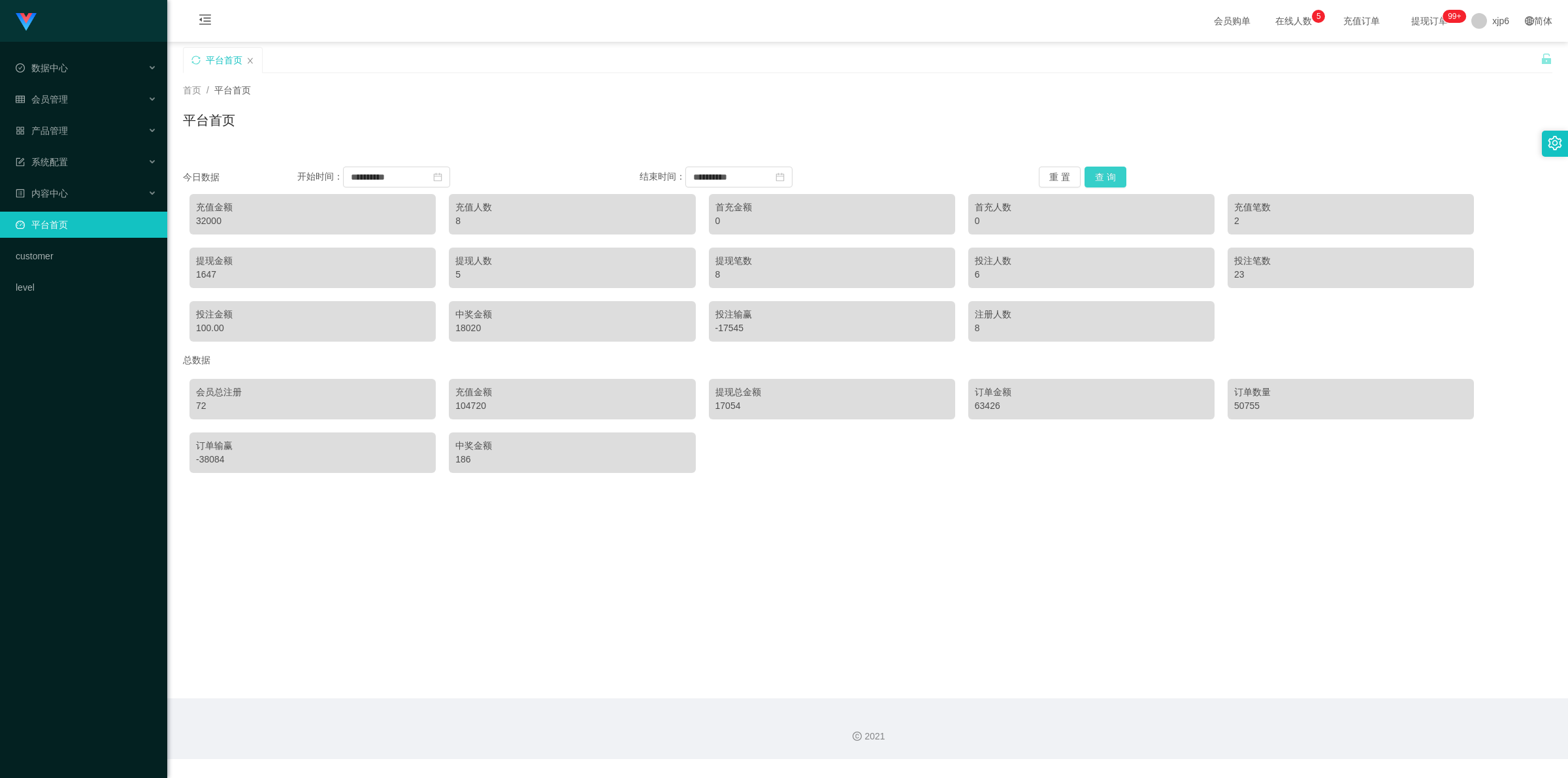
click at [1098, 174] on button "查 询" at bounding box center [1106, 176] width 42 height 21
click at [1498, 53] on span "退出登录" at bounding box center [1491, 57] width 36 height 11
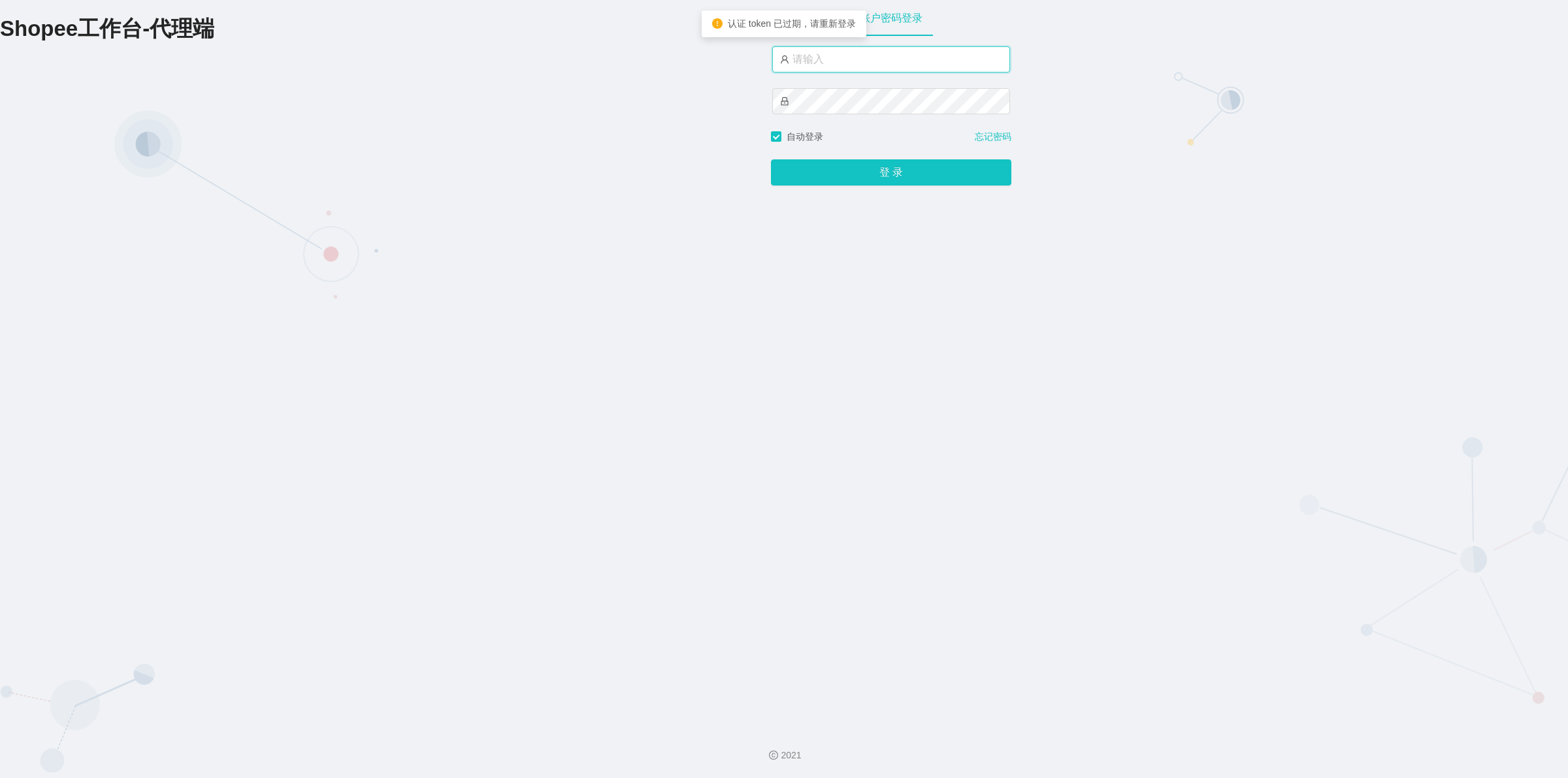
click at [883, 60] on input "text" at bounding box center [892, 60] width 238 height 26
type input "xjp3"
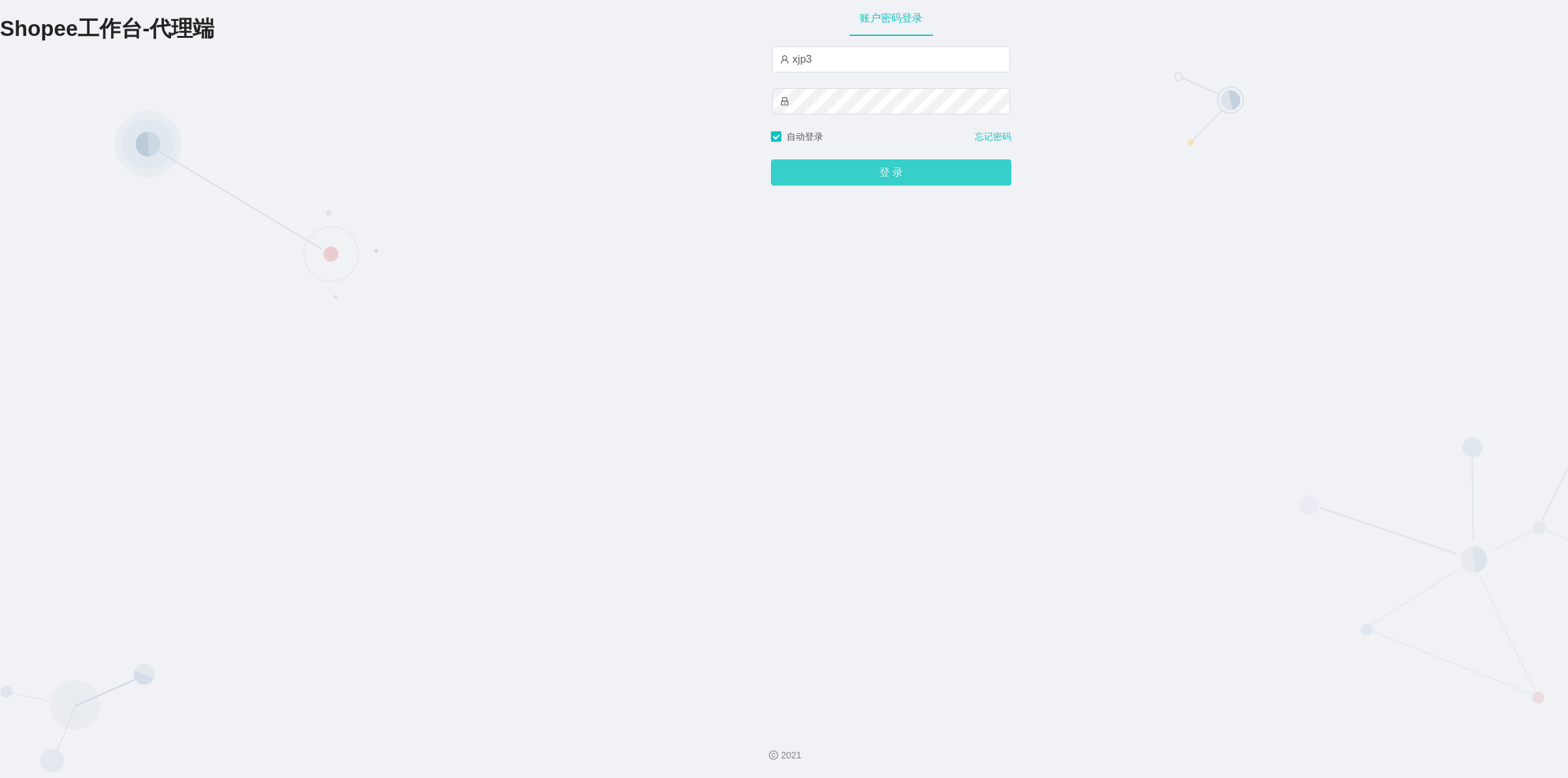
click at [877, 167] on button "登 录" at bounding box center [891, 173] width 241 height 26
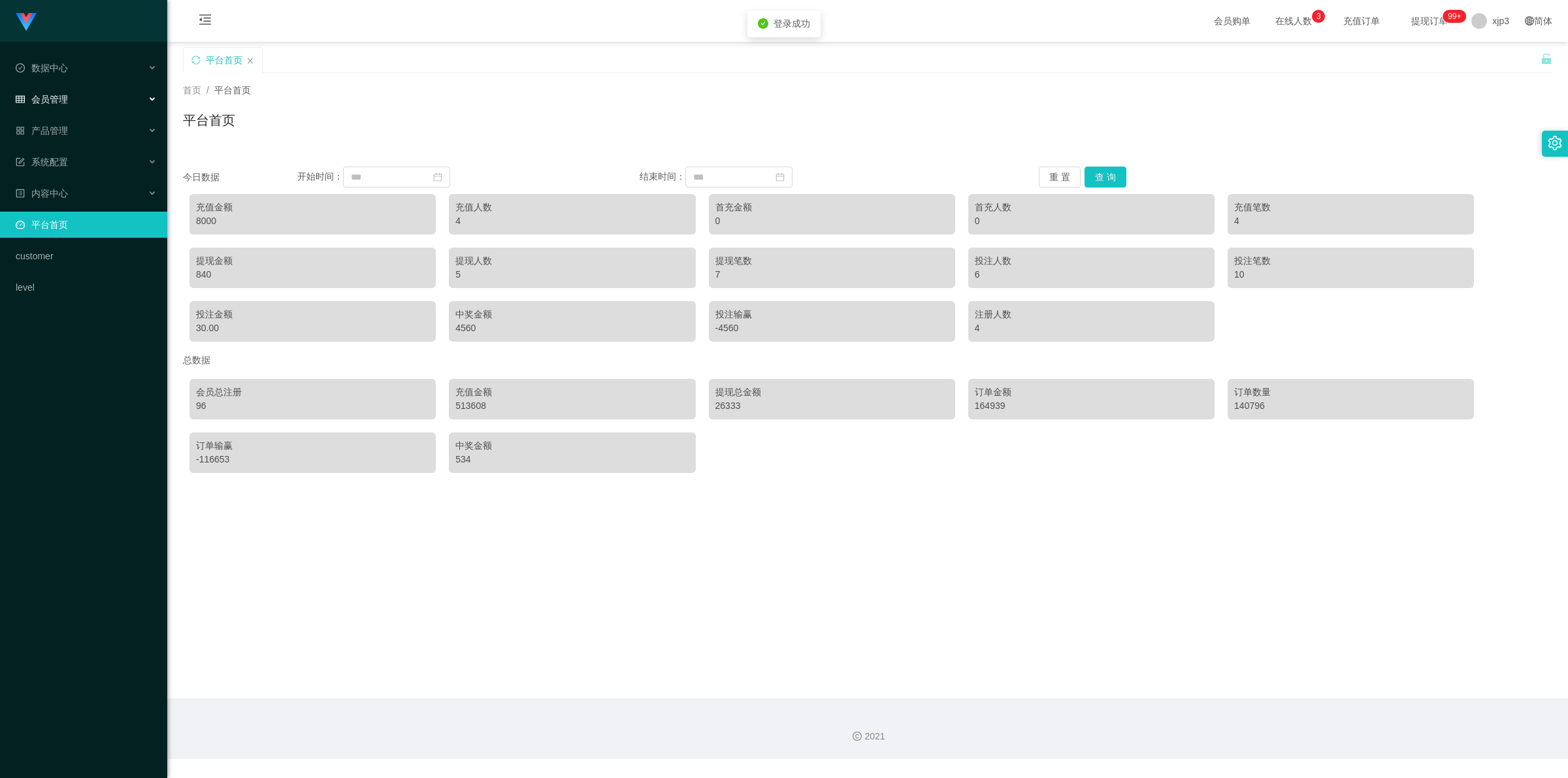
click at [79, 90] on div "会员管理" at bounding box center [84, 99] width 167 height 26
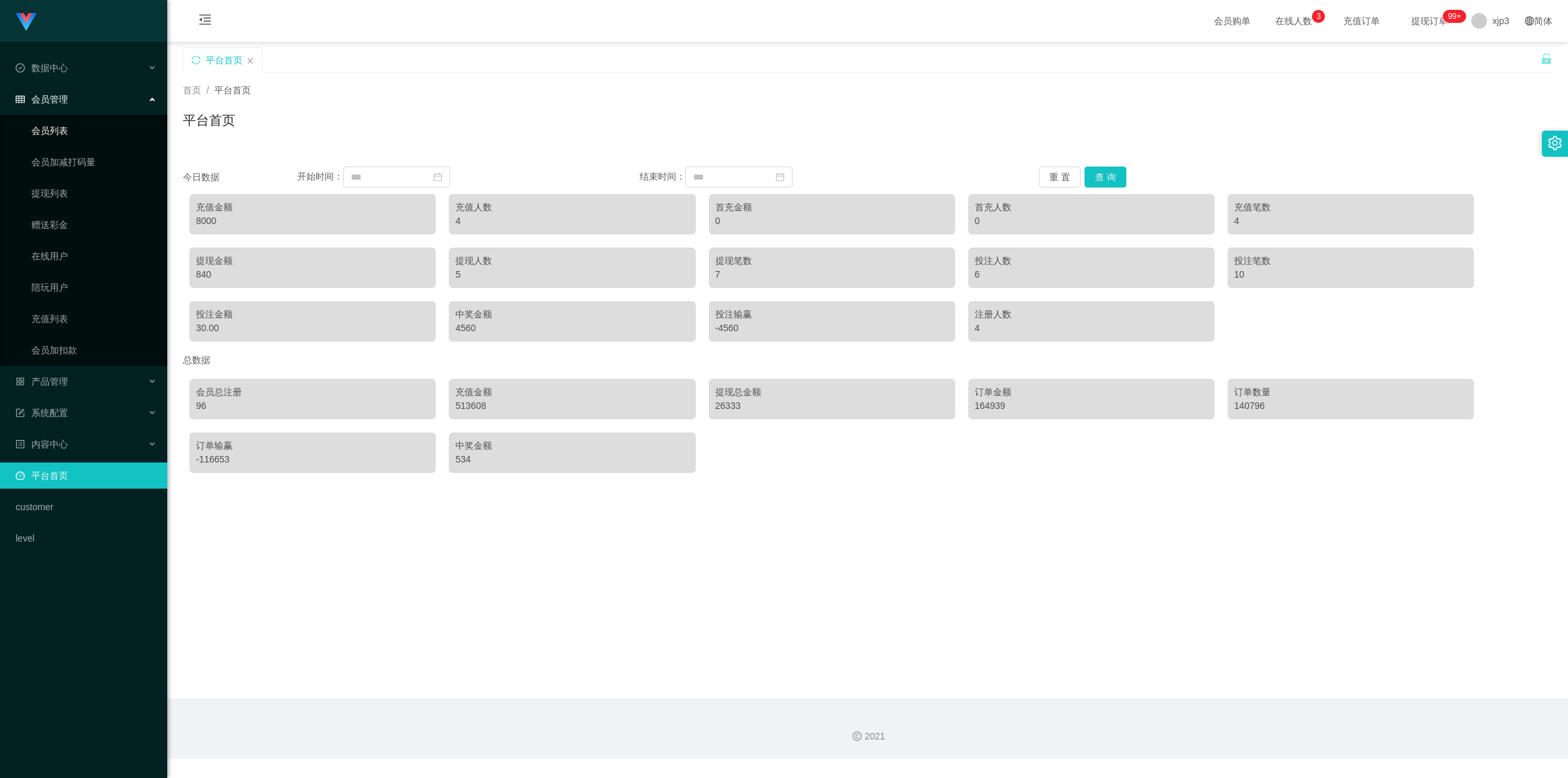
click at [62, 127] on link "会员列表" at bounding box center [94, 131] width 126 height 26
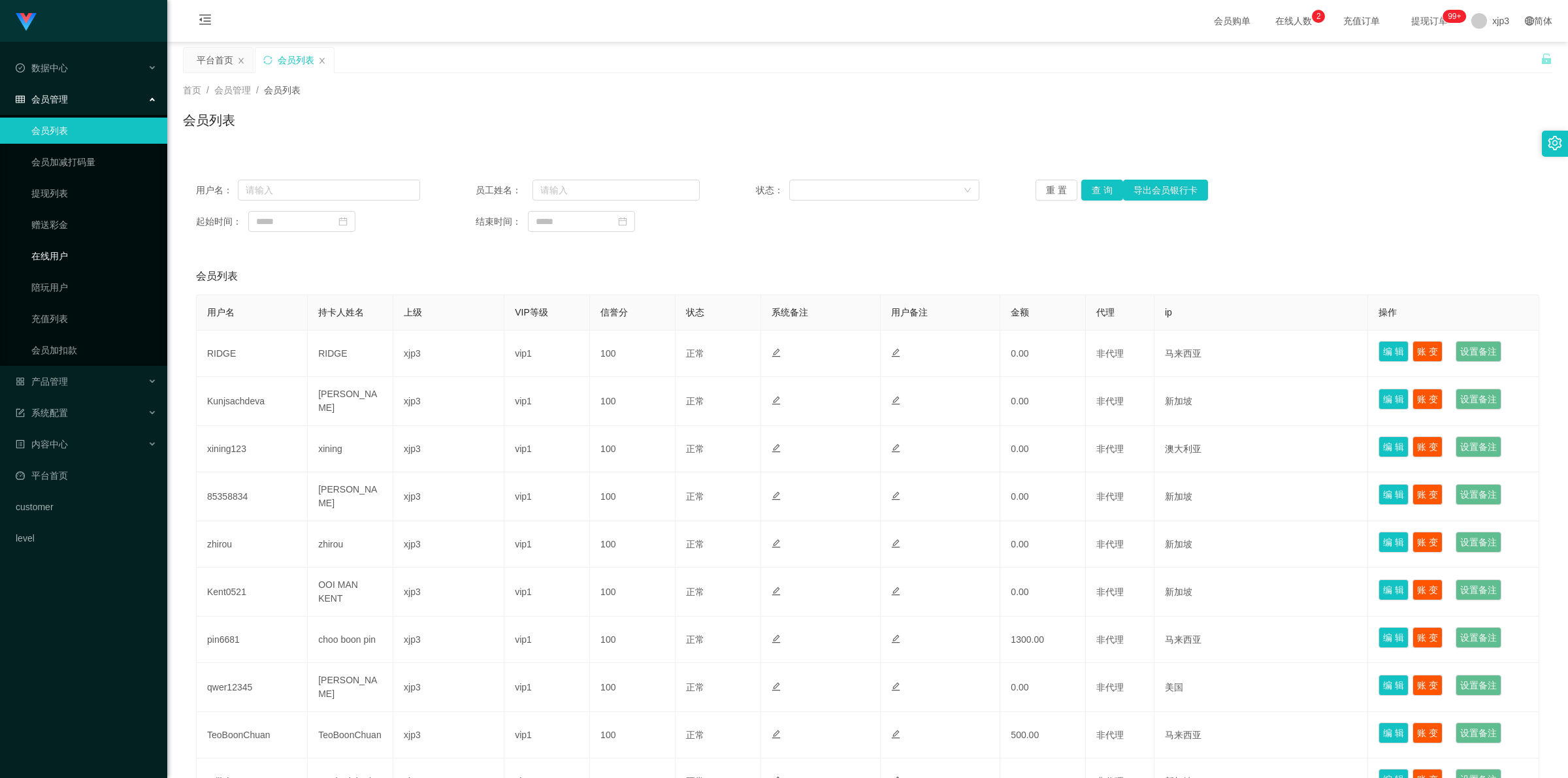
click at [69, 256] on link "在线用户" at bounding box center [94, 256] width 126 height 26
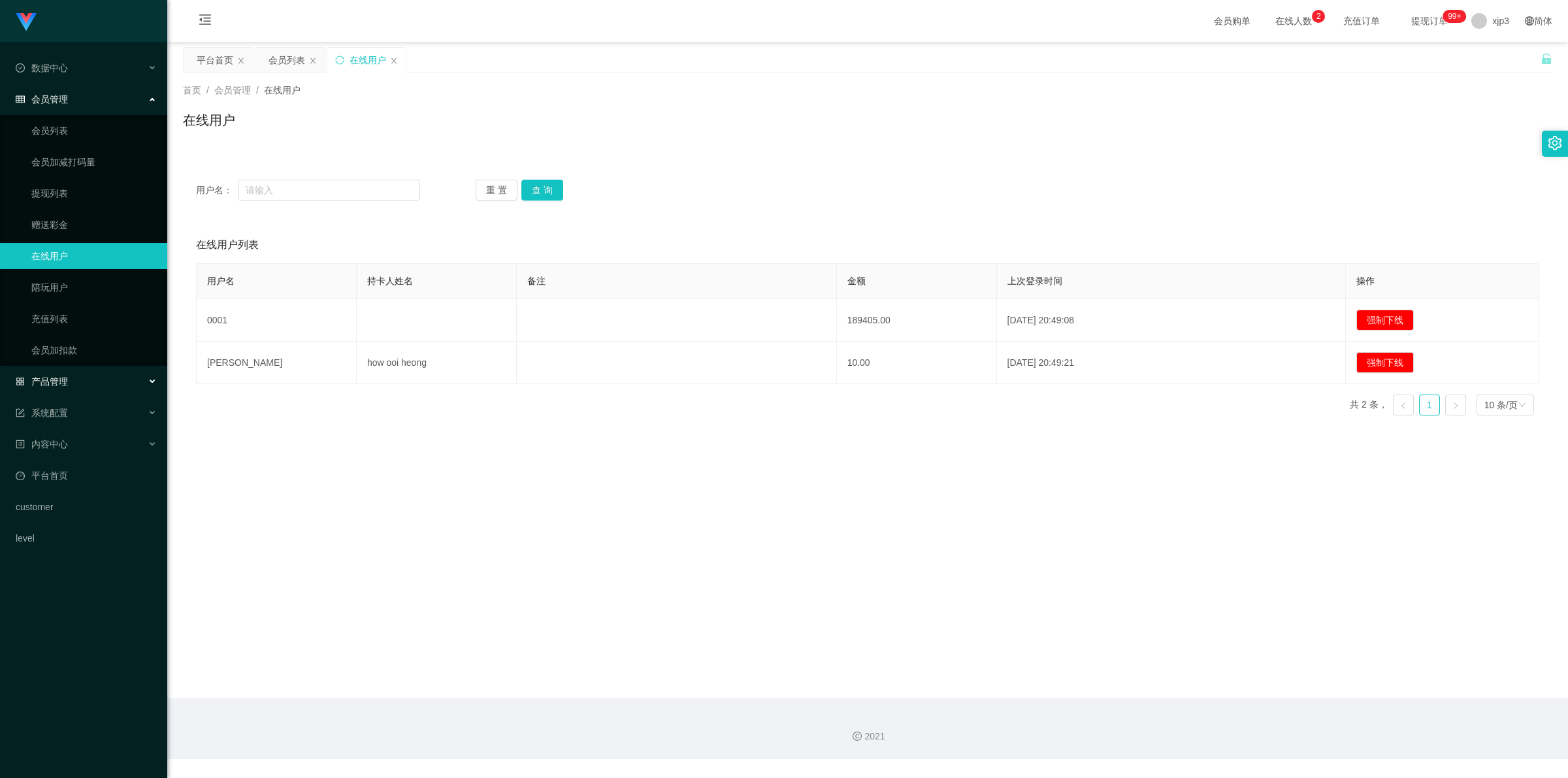
click at [73, 375] on div "产品管理" at bounding box center [84, 382] width 167 height 26
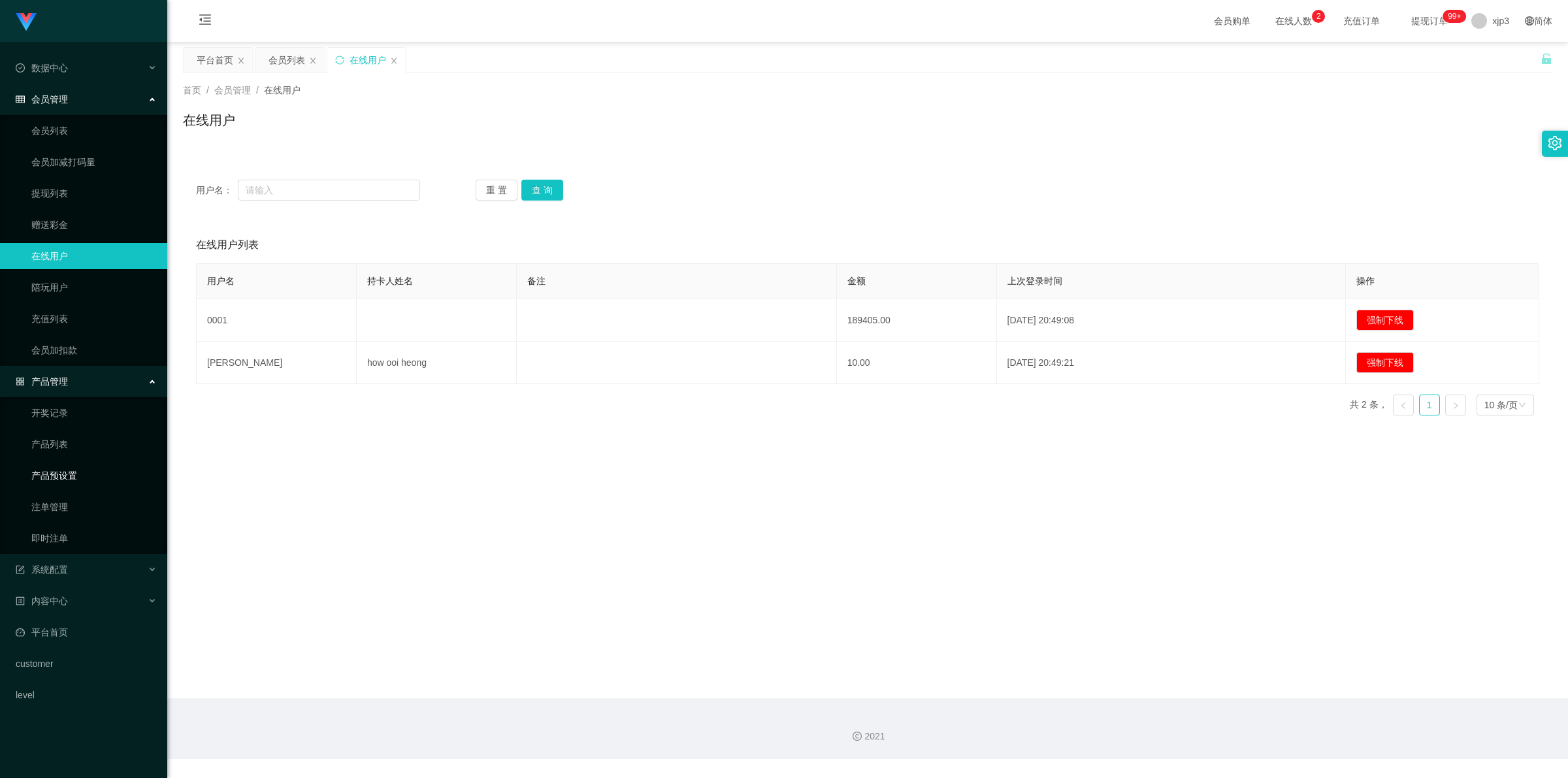
click at [57, 479] on link "产品预设置" at bounding box center [94, 475] width 126 height 26
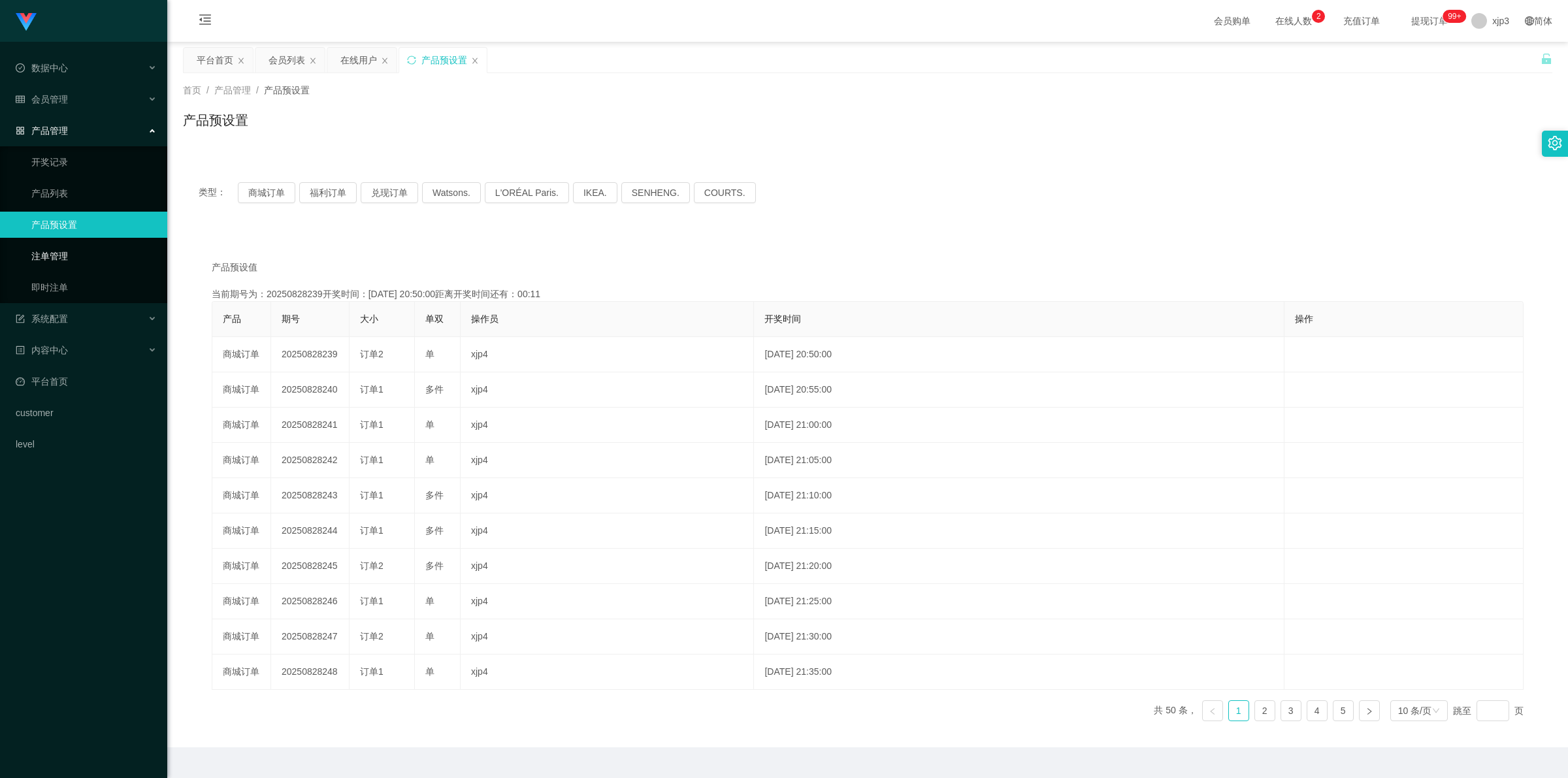
click at [54, 255] on link "注单管理" at bounding box center [94, 256] width 126 height 26
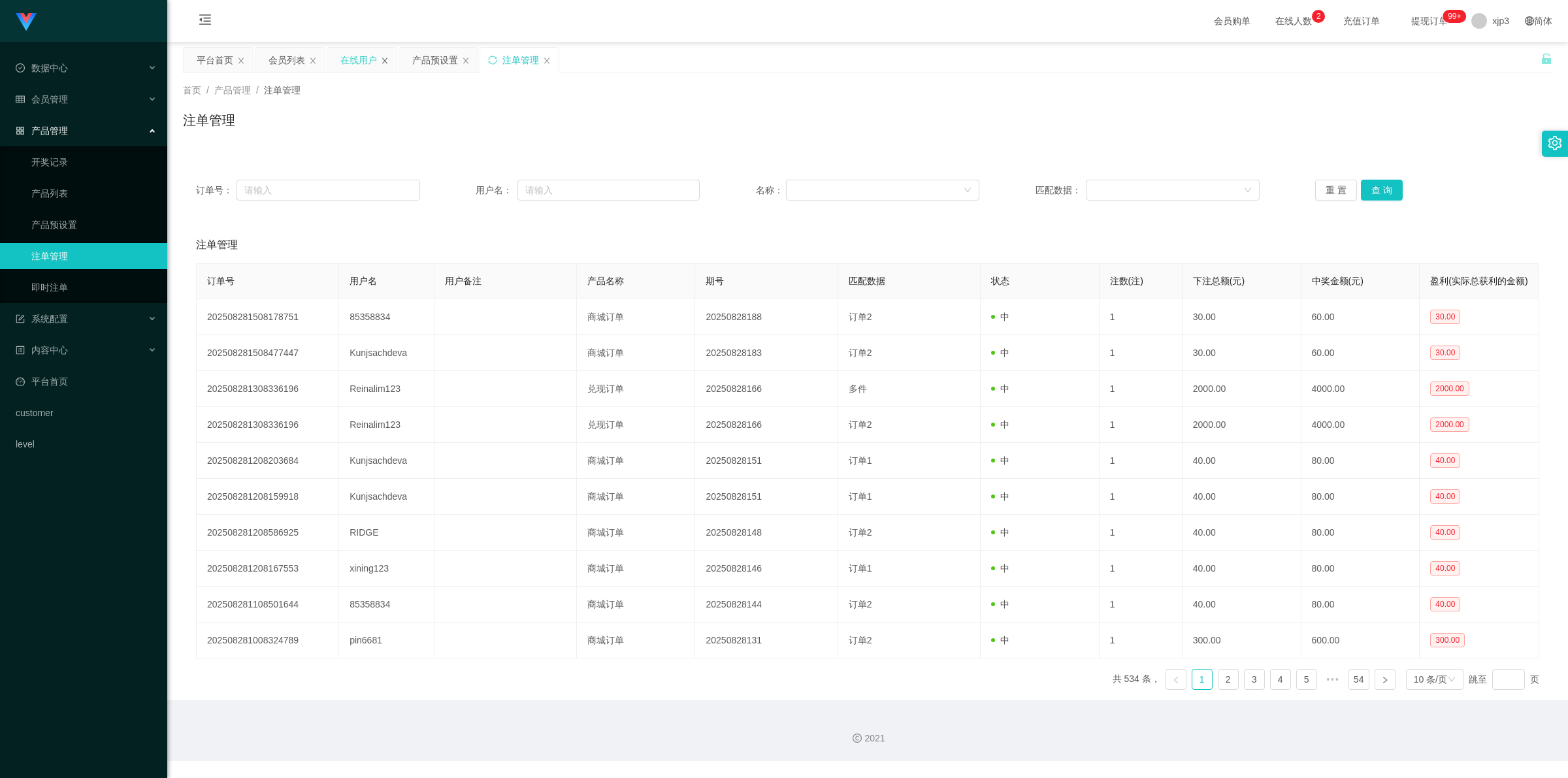
click at [386, 60] on icon "图标: close" at bounding box center [385, 60] width 7 height 7
click at [84, 103] on div "会员管理" at bounding box center [84, 99] width 167 height 26
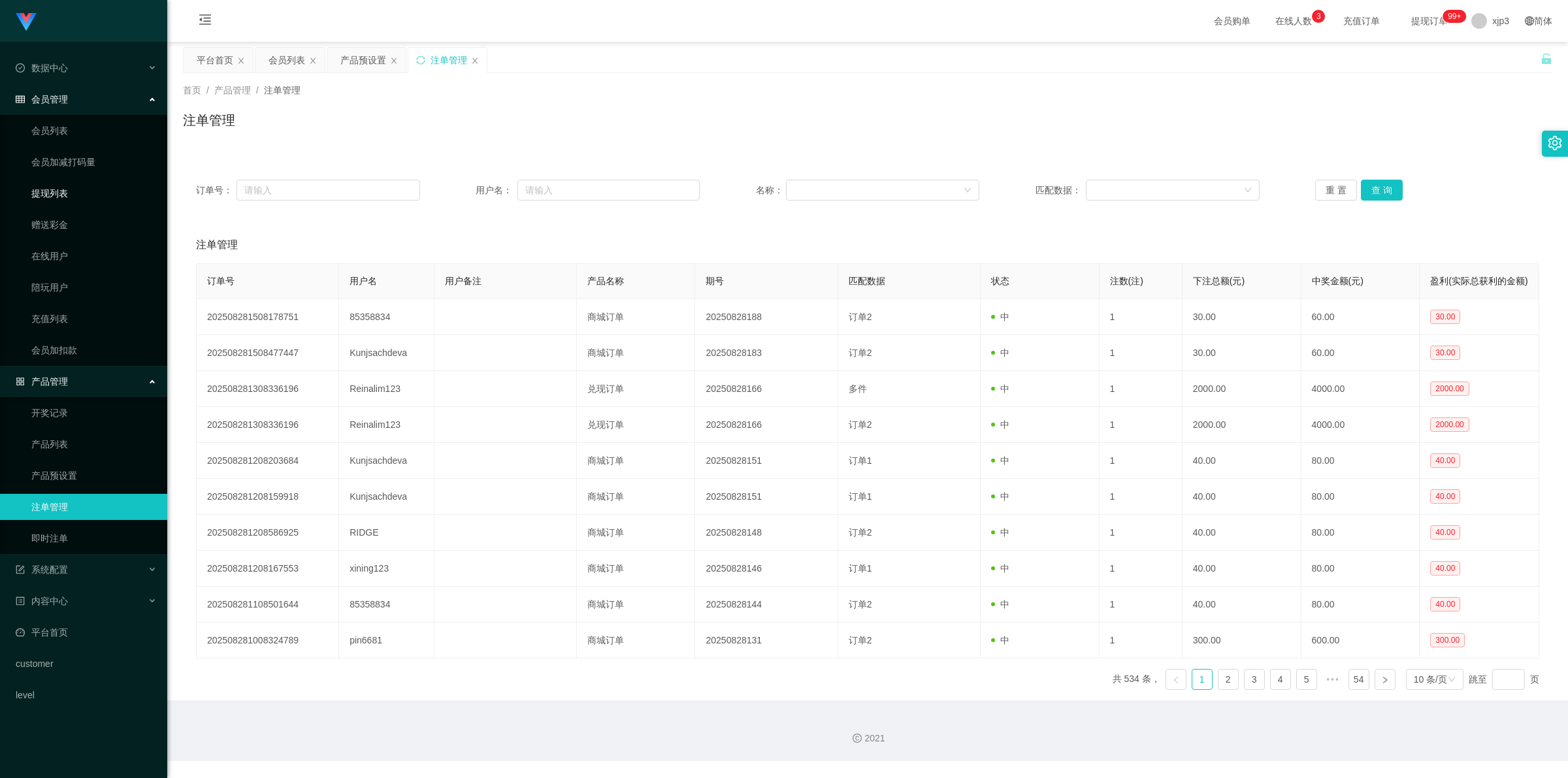
click at [72, 183] on link "提现列表" at bounding box center [94, 193] width 126 height 26
